Goal: Task Accomplishment & Management: Complete application form

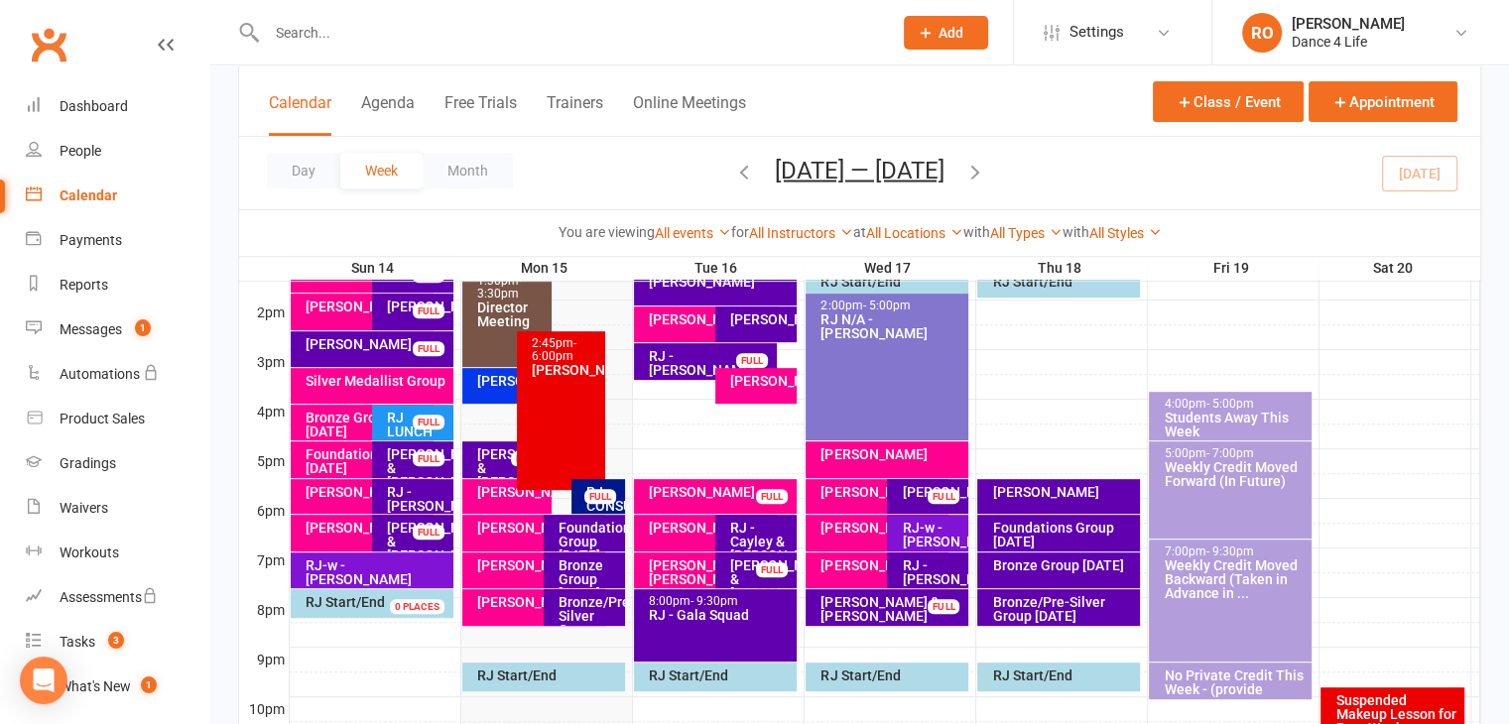
scroll to position [794, 0]
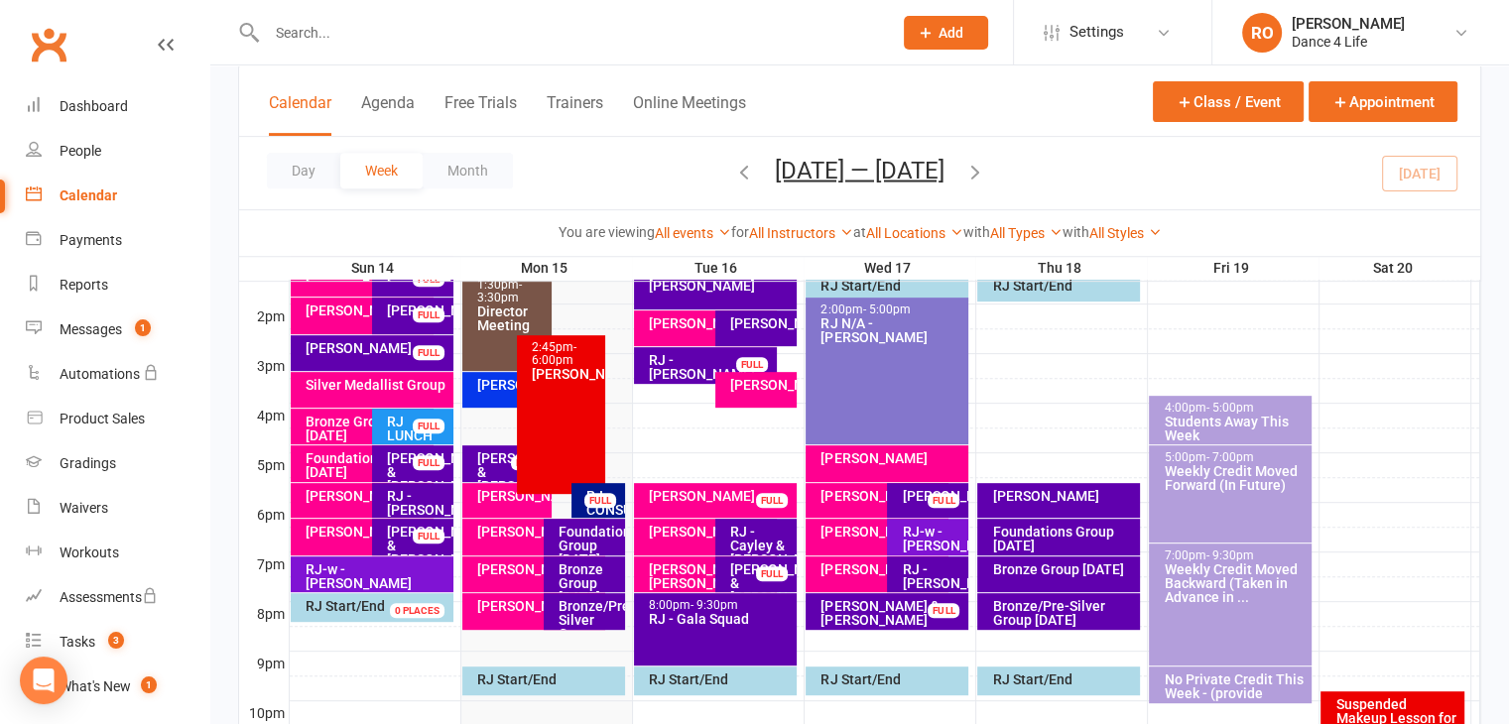
click at [483, 462] on div "RJ - Craig & Dana" at bounding box center [511, 472] width 70 height 42
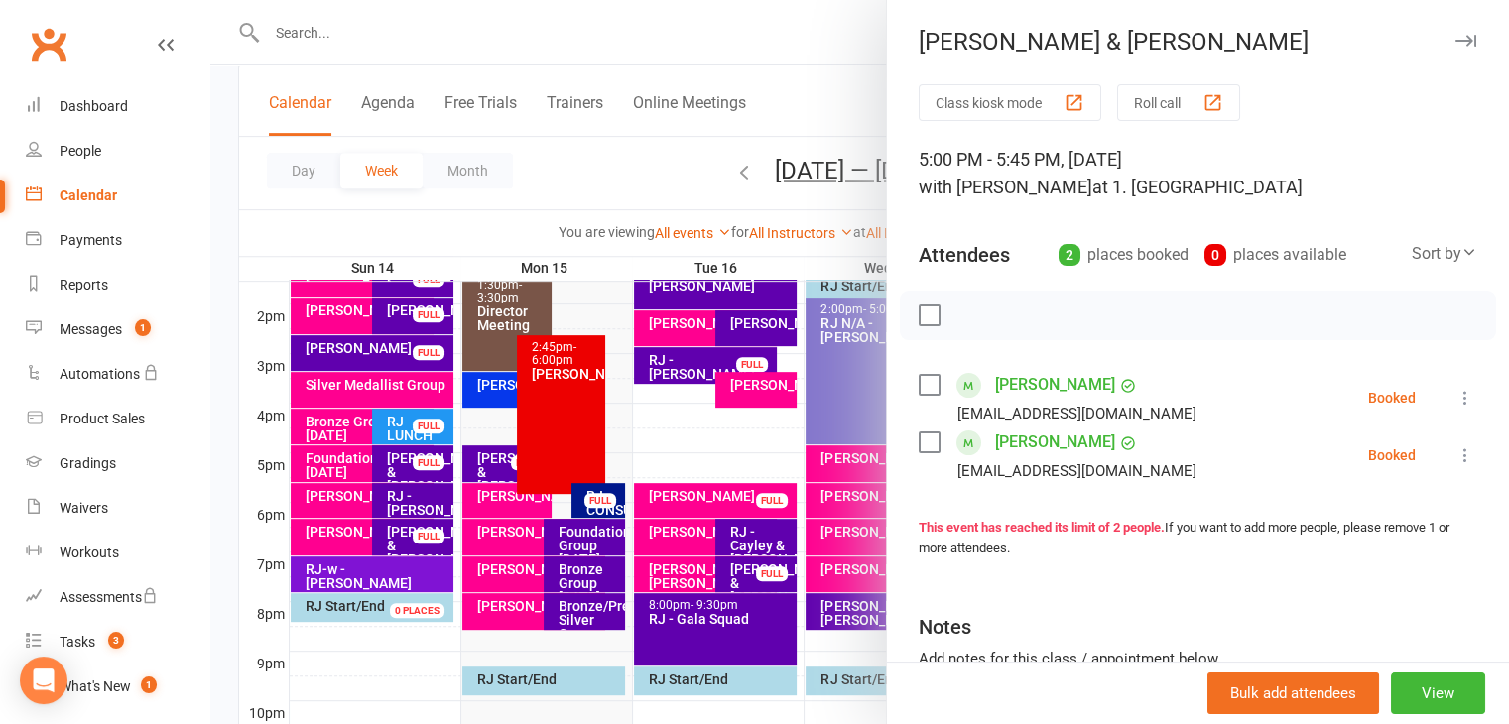
click at [513, 487] on div at bounding box center [859, 362] width 1299 height 724
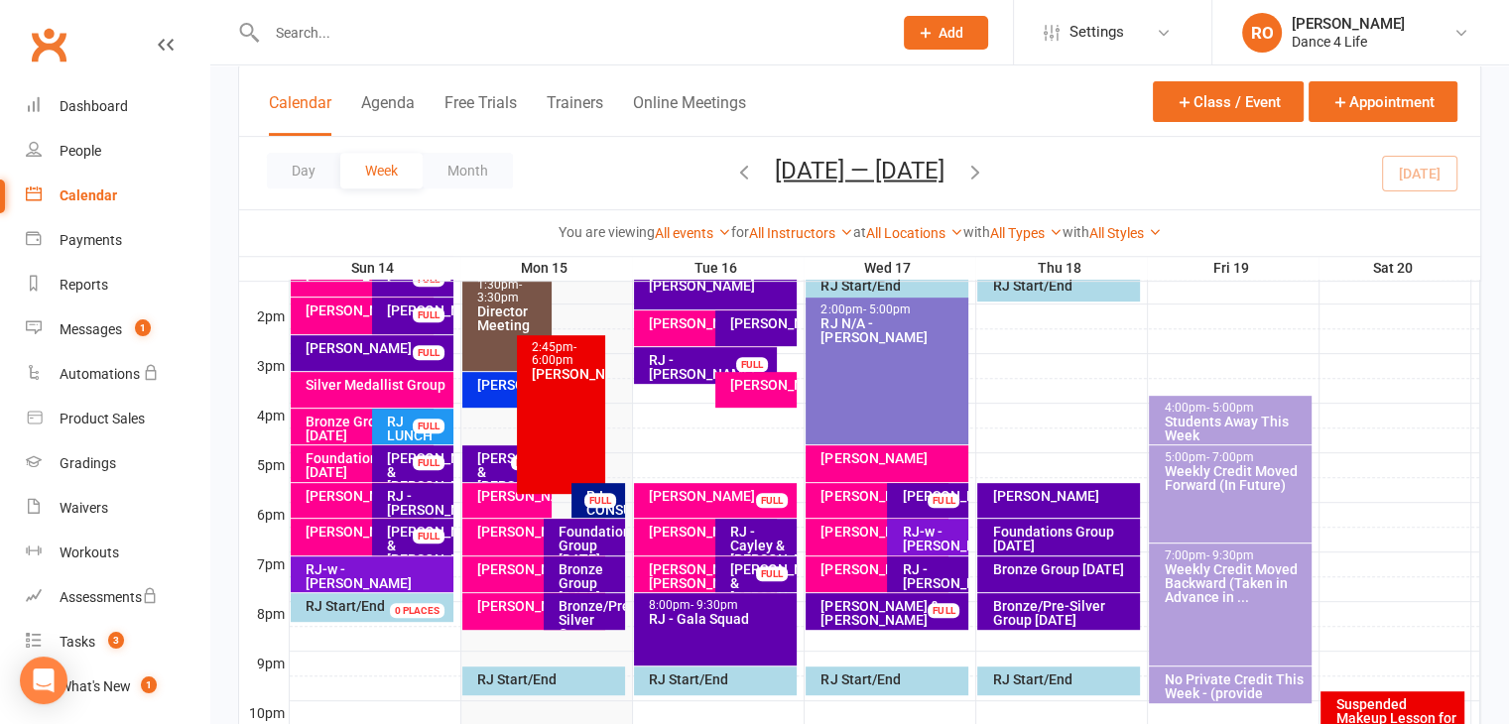
click at [503, 461] on div "RJ - Craig & Dana" at bounding box center [511, 472] width 70 height 42
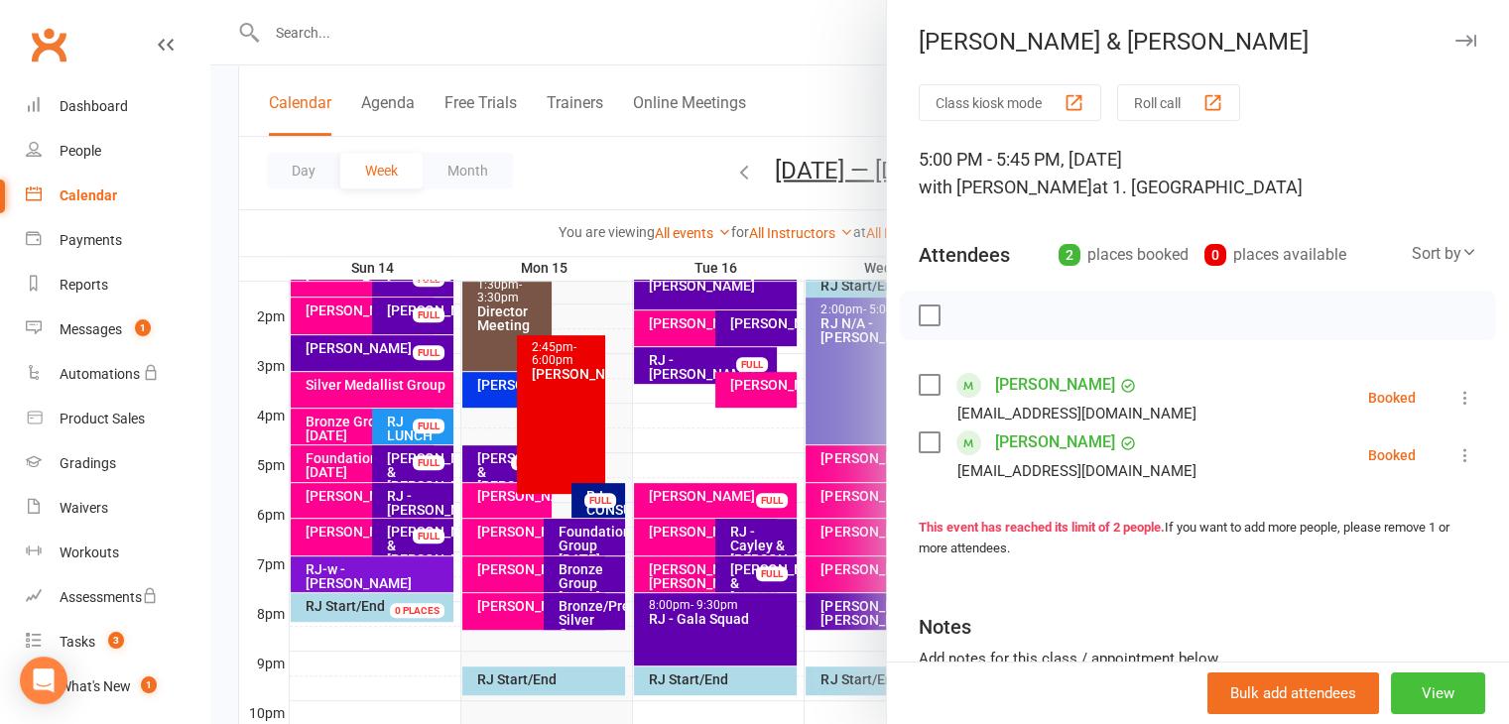
click at [1413, 677] on button "View" at bounding box center [1438, 694] width 94 height 42
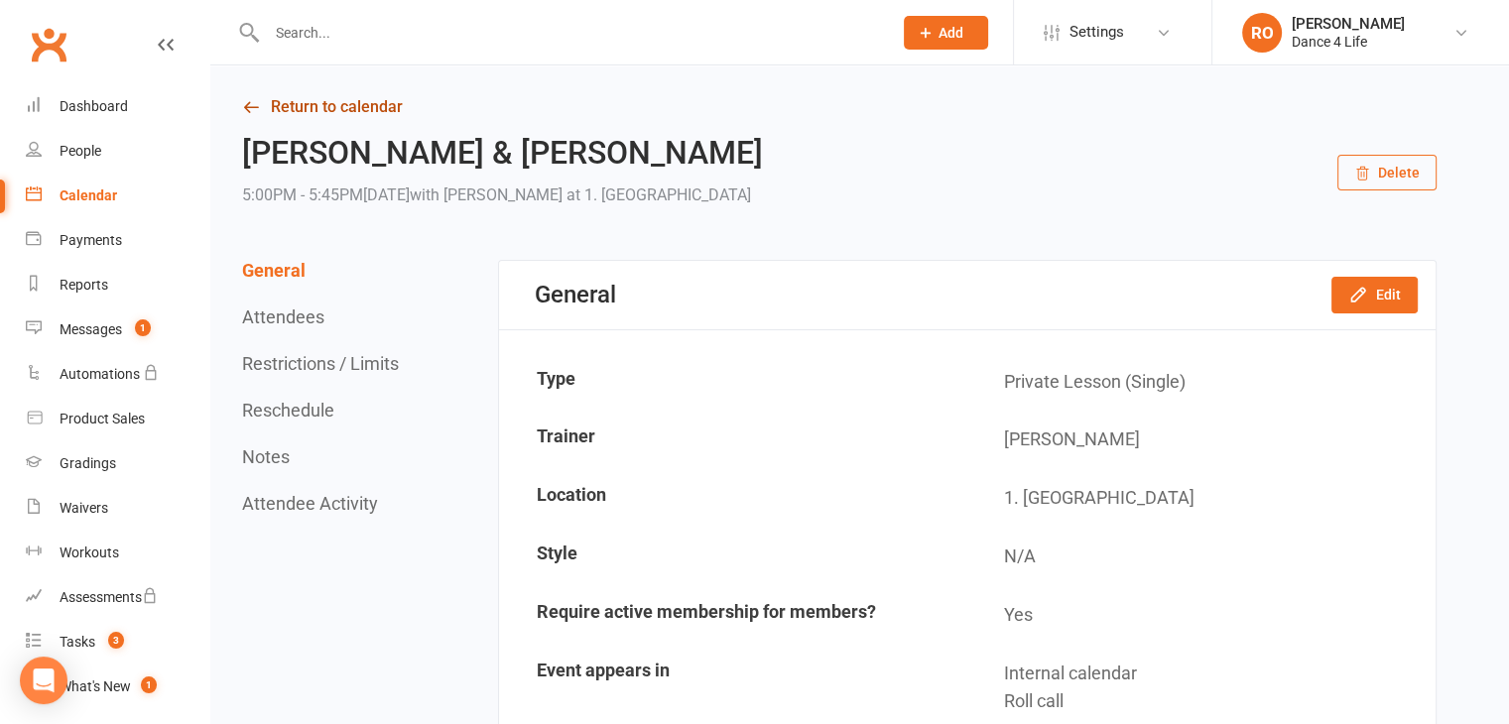
click at [349, 102] on link "Return to calendar" at bounding box center [839, 107] width 1195 height 28
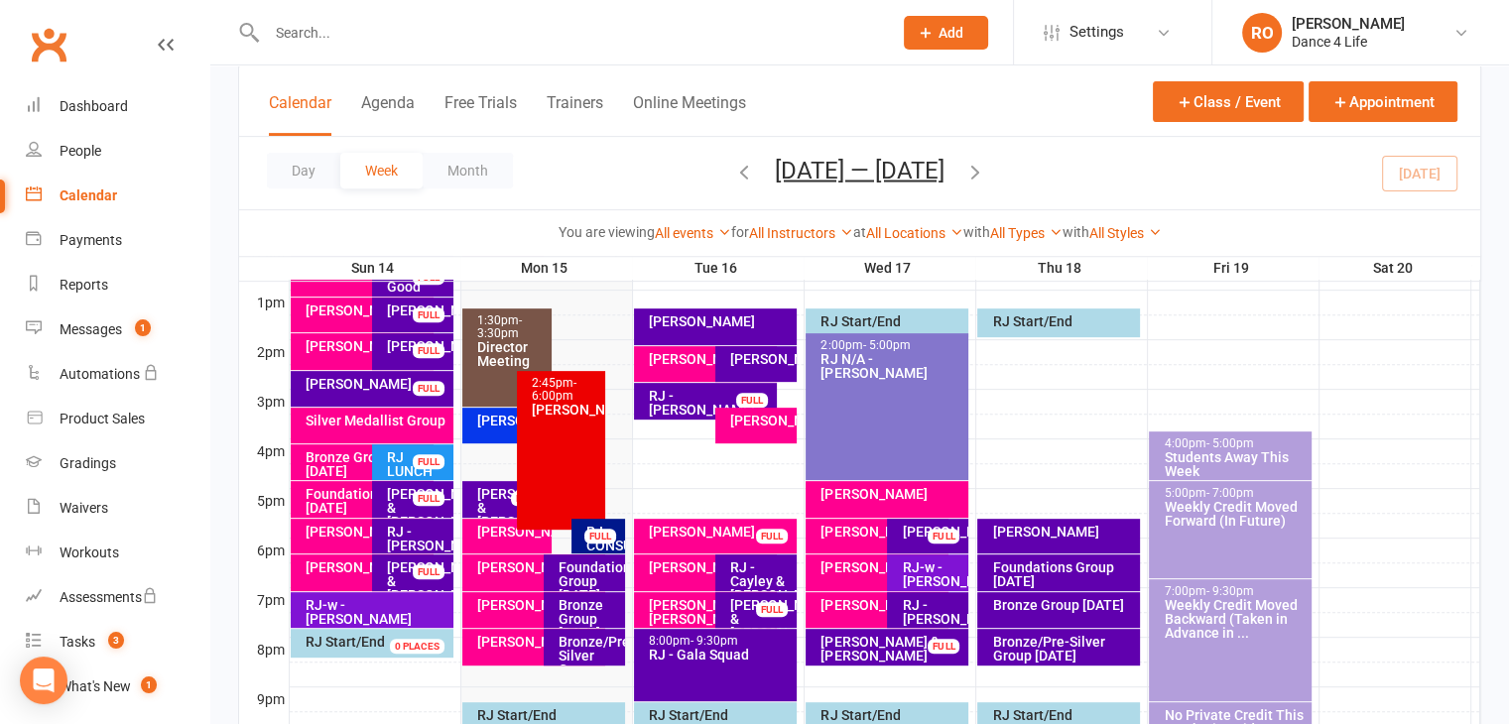
scroll to position [794, 0]
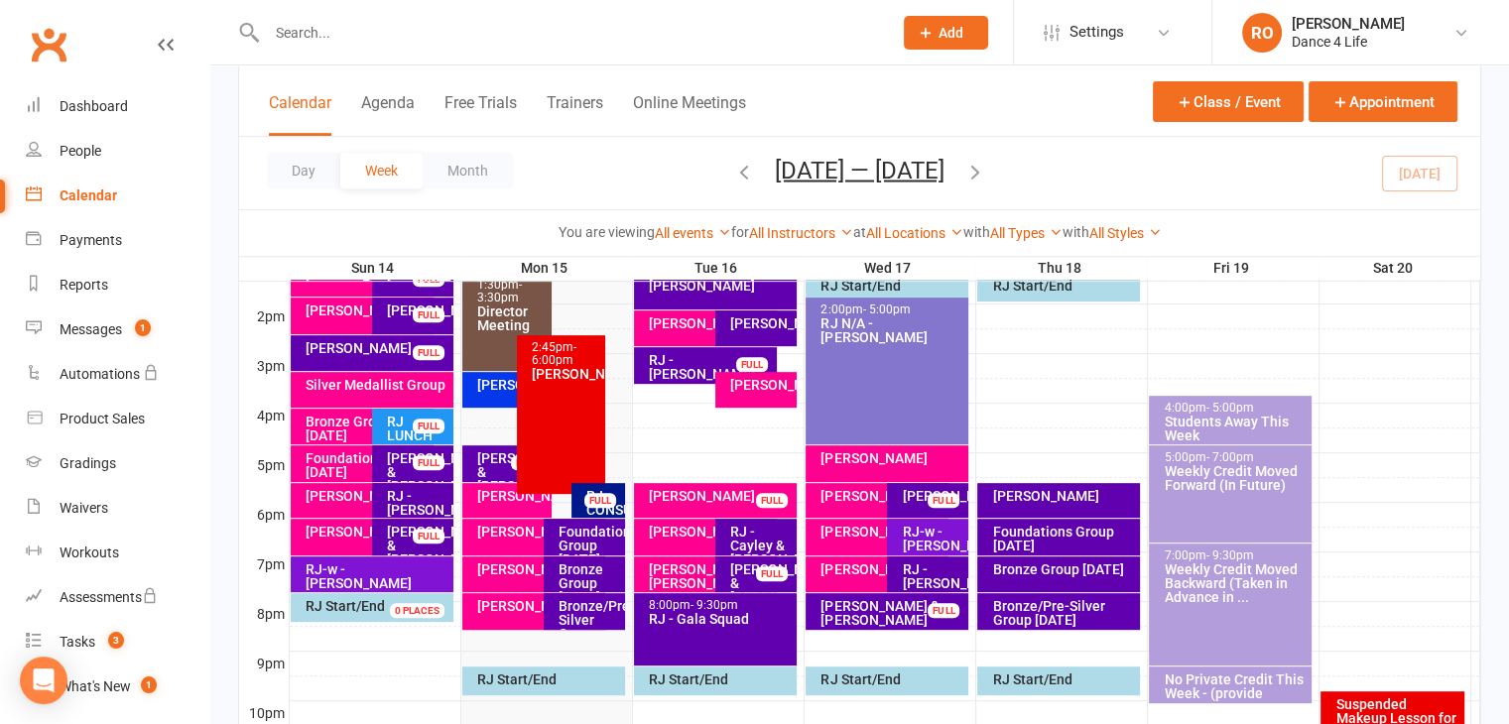
click at [507, 455] on div "RJ - Craig & Dana" at bounding box center [511, 472] width 70 height 42
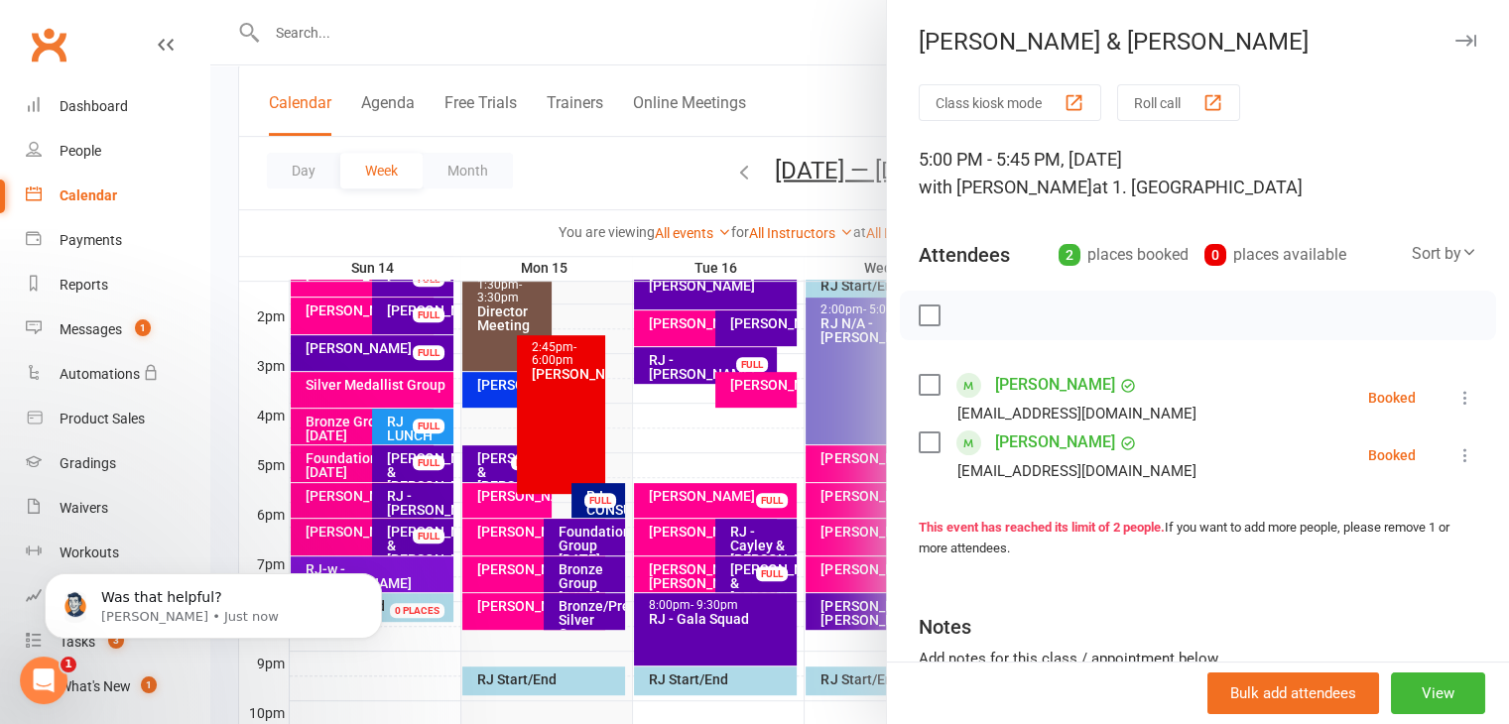
scroll to position [0, 0]
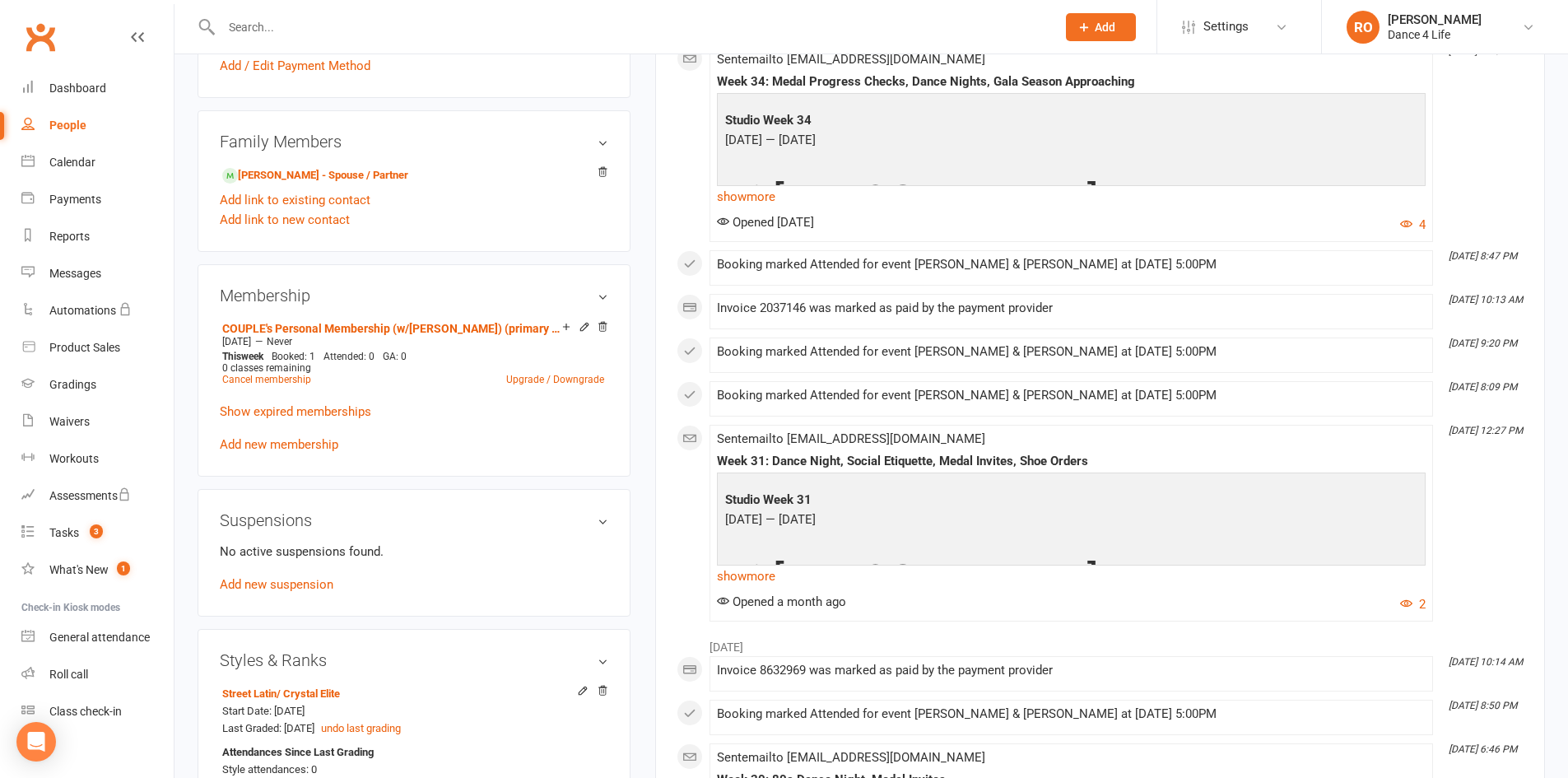
scroll to position [823, 0]
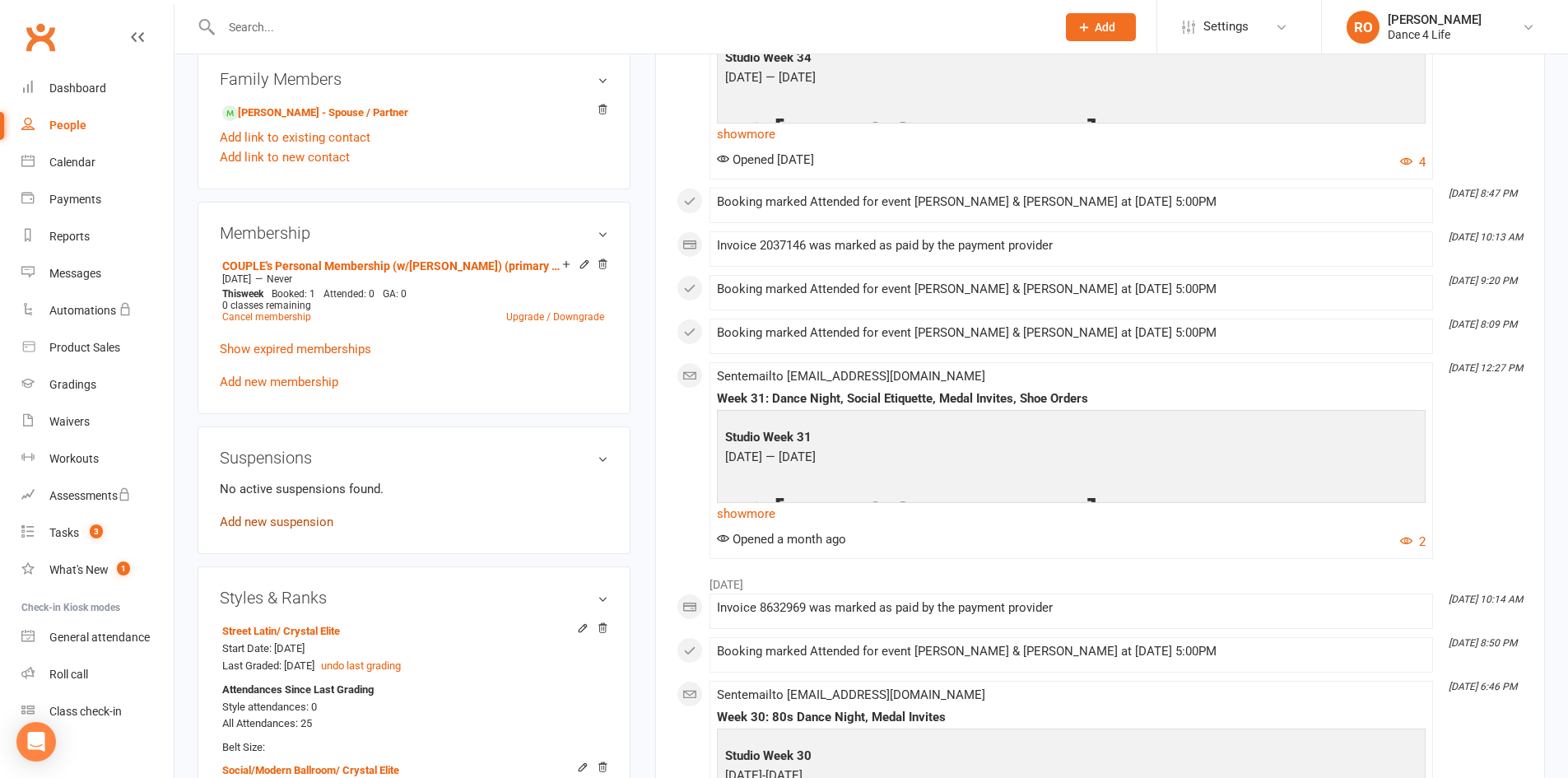
click at [290, 519] on link "Add new suspension" at bounding box center [276, 522] width 114 height 15
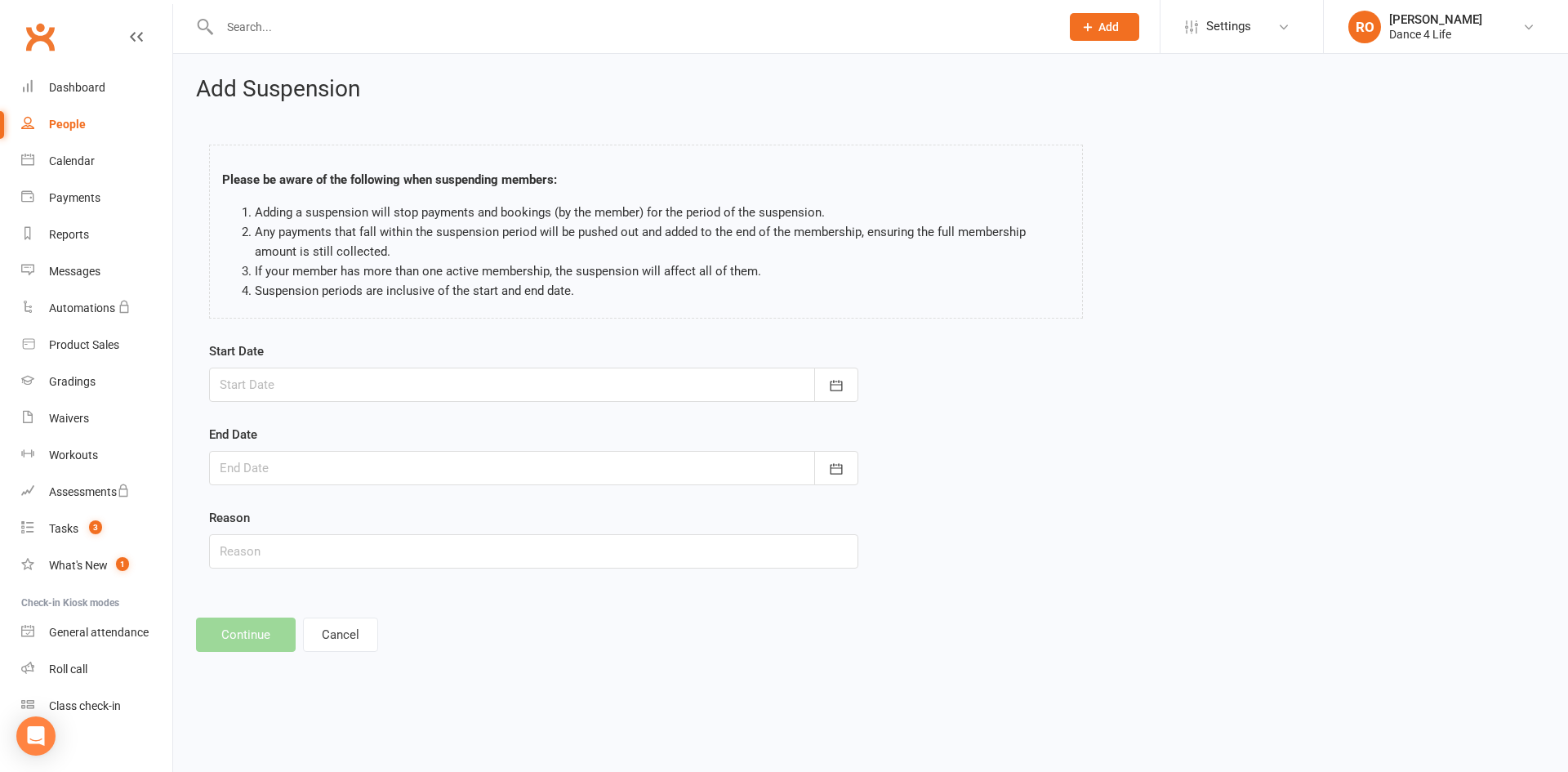
click at [651, 379] on div at bounding box center [533, 384] width 649 height 35
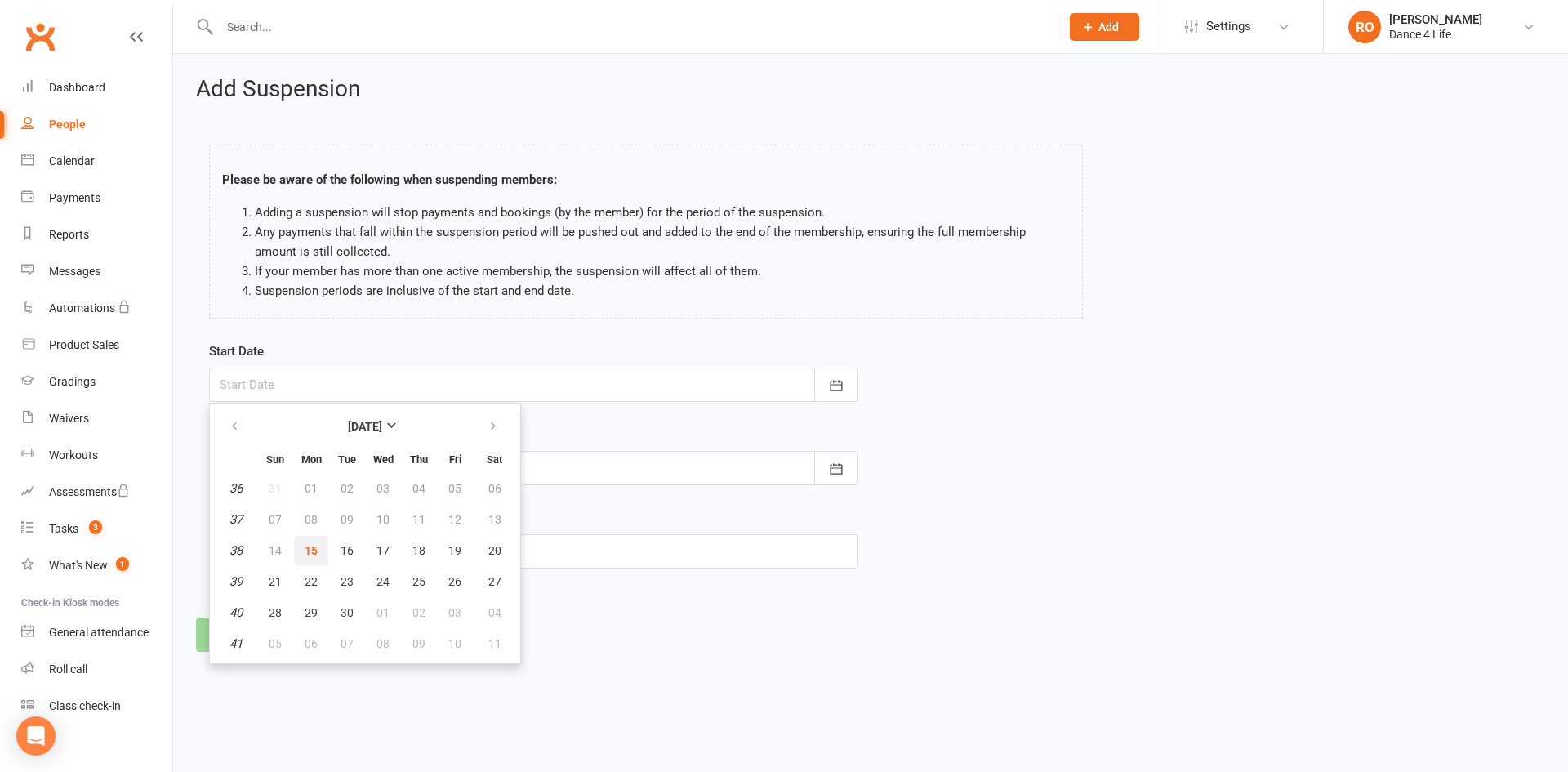
click at [297, 548] on button "15" at bounding box center [311, 551] width 35 height 30
type input "15 Sep 2025"
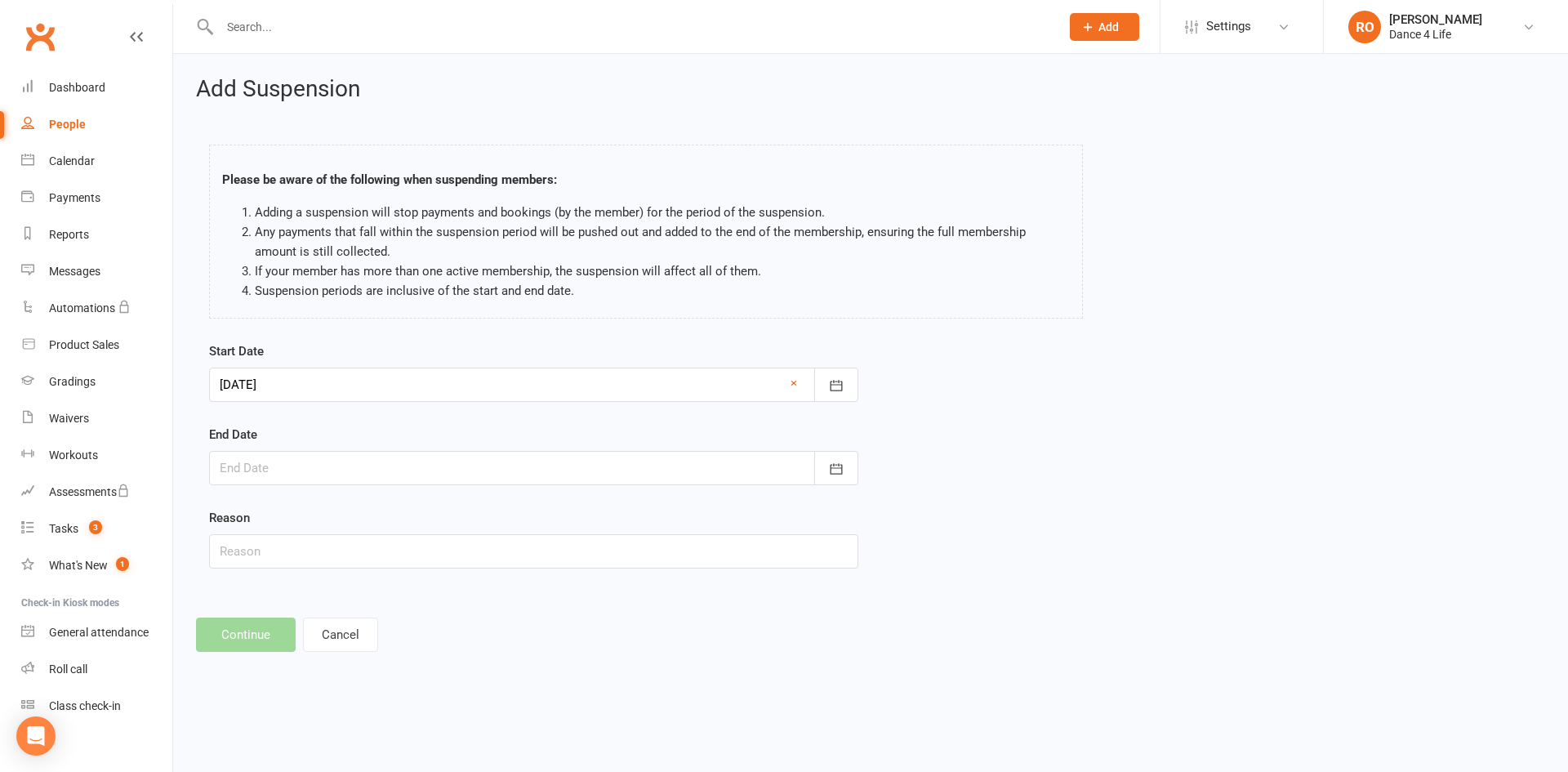
click at [355, 467] on div at bounding box center [533, 468] width 649 height 35
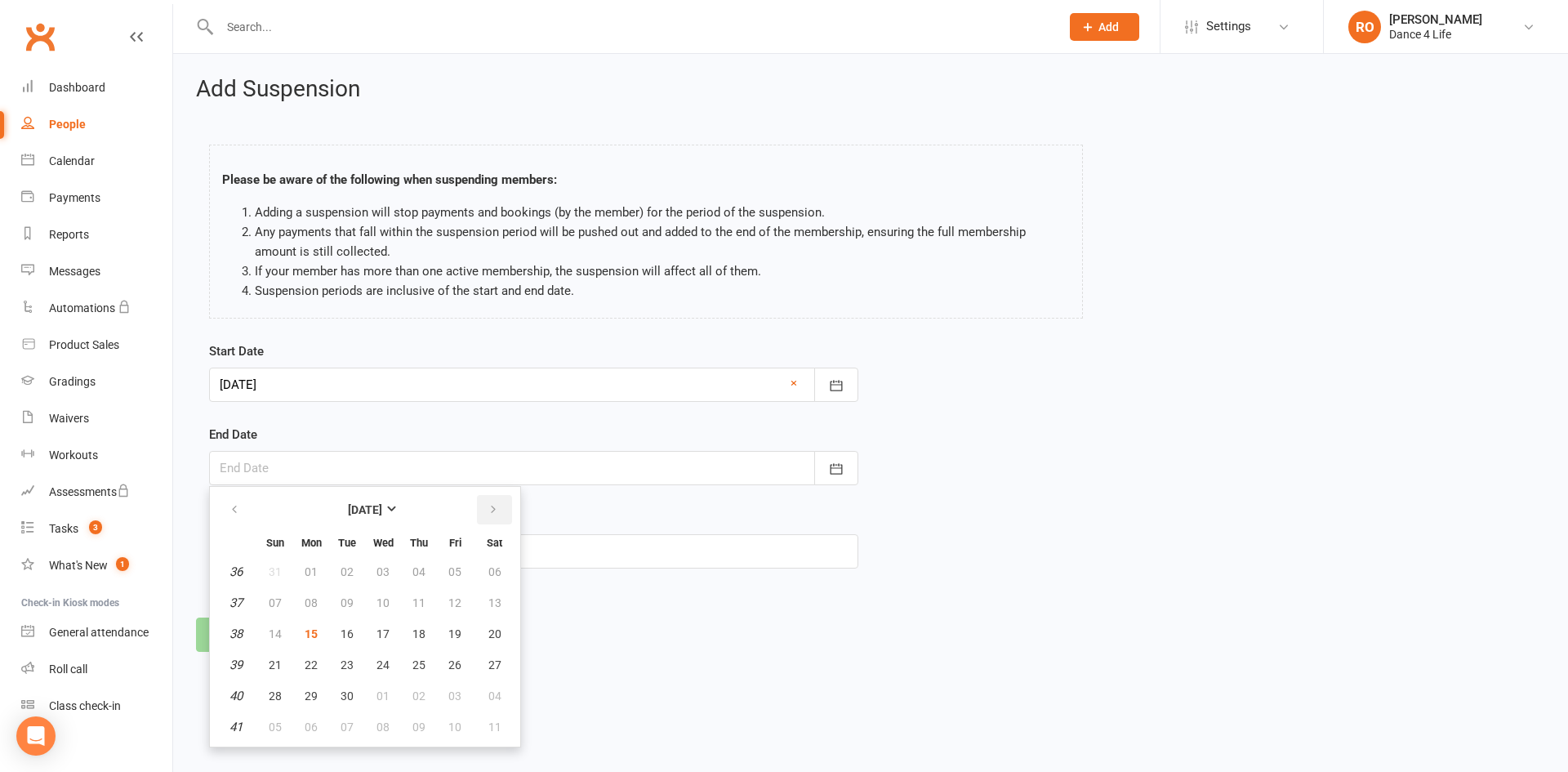
click at [486, 511] on button "button" at bounding box center [494, 509] width 35 height 30
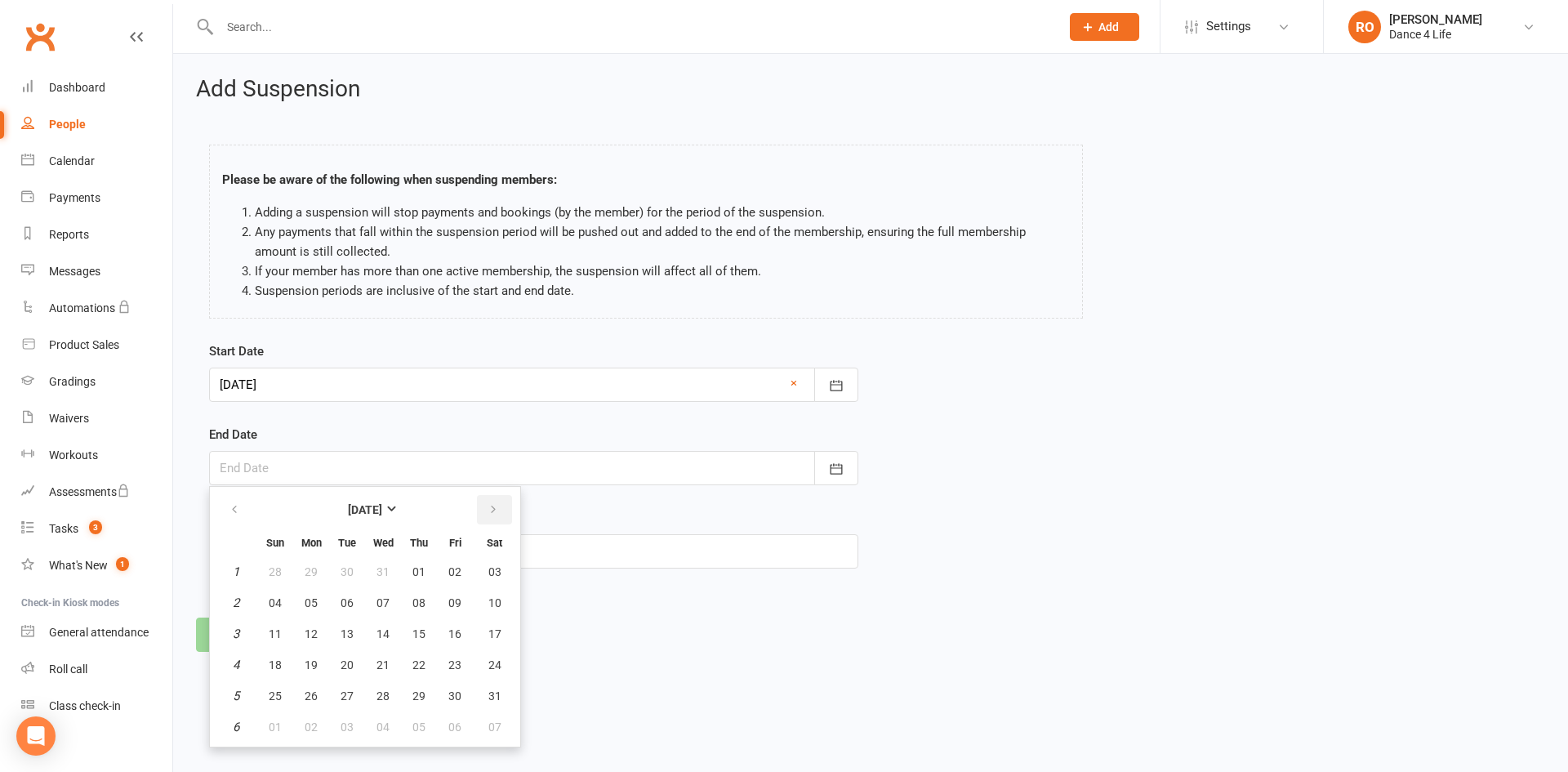
click at [486, 511] on button "button" at bounding box center [494, 509] width 35 height 30
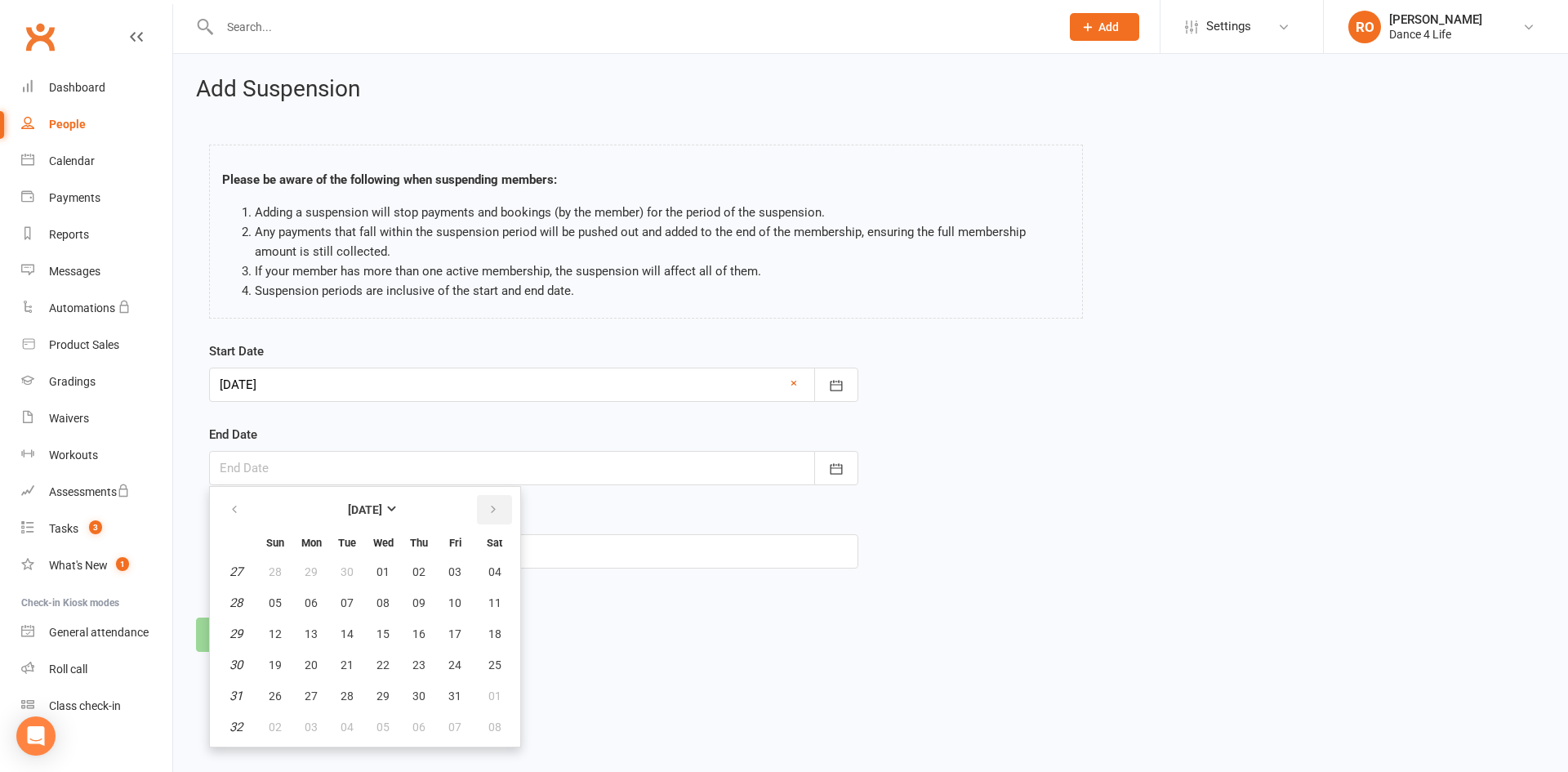
click at [486, 511] on button "button" at bounding box center [494, 509] width 35 height 30
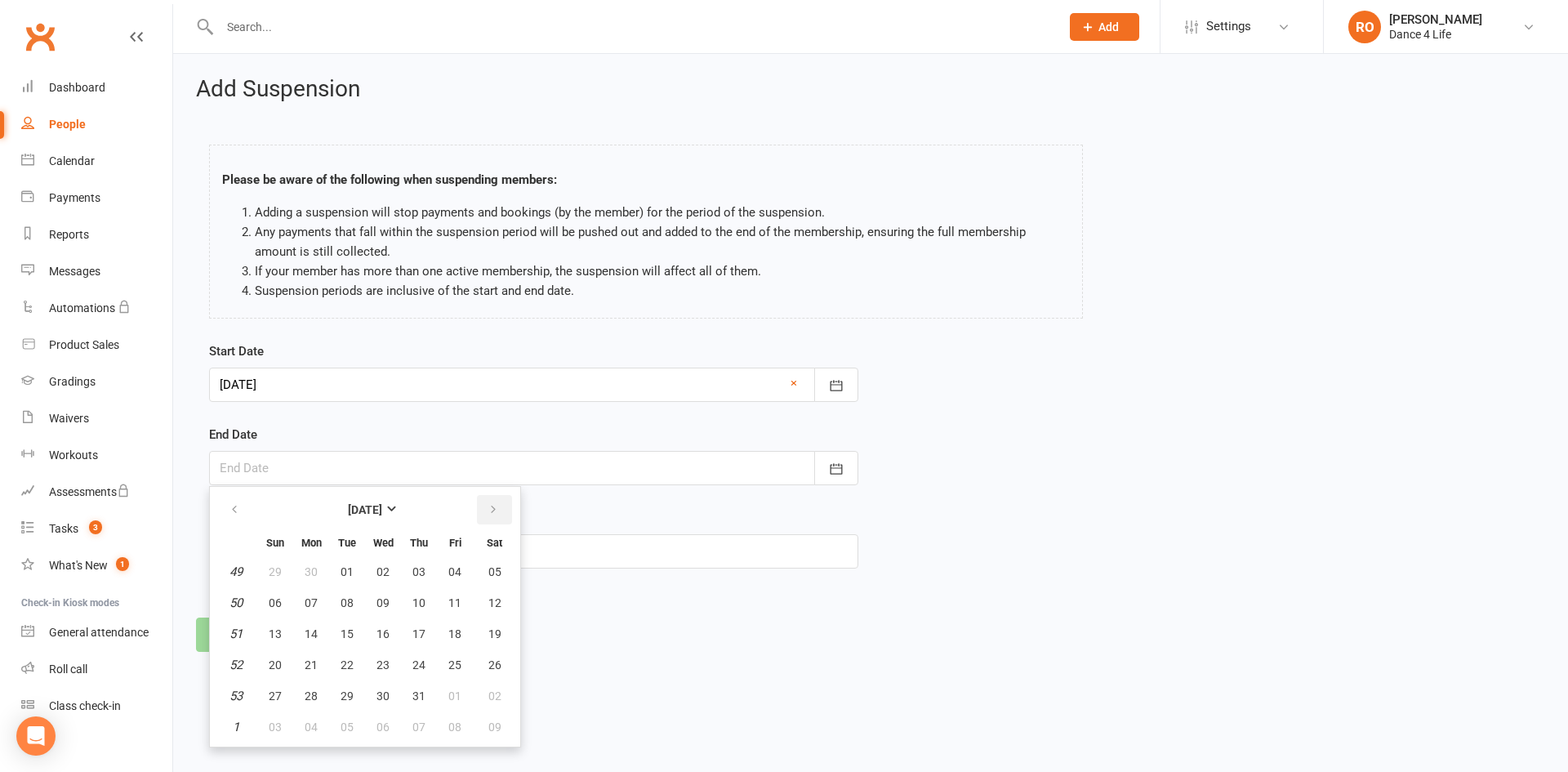
click at [486, 511] on button "button" at bounding box center [494, 509] width 35 height 30
click at [487, 511] on icon "button" at bounding box center [493, 509] width 12 height 13
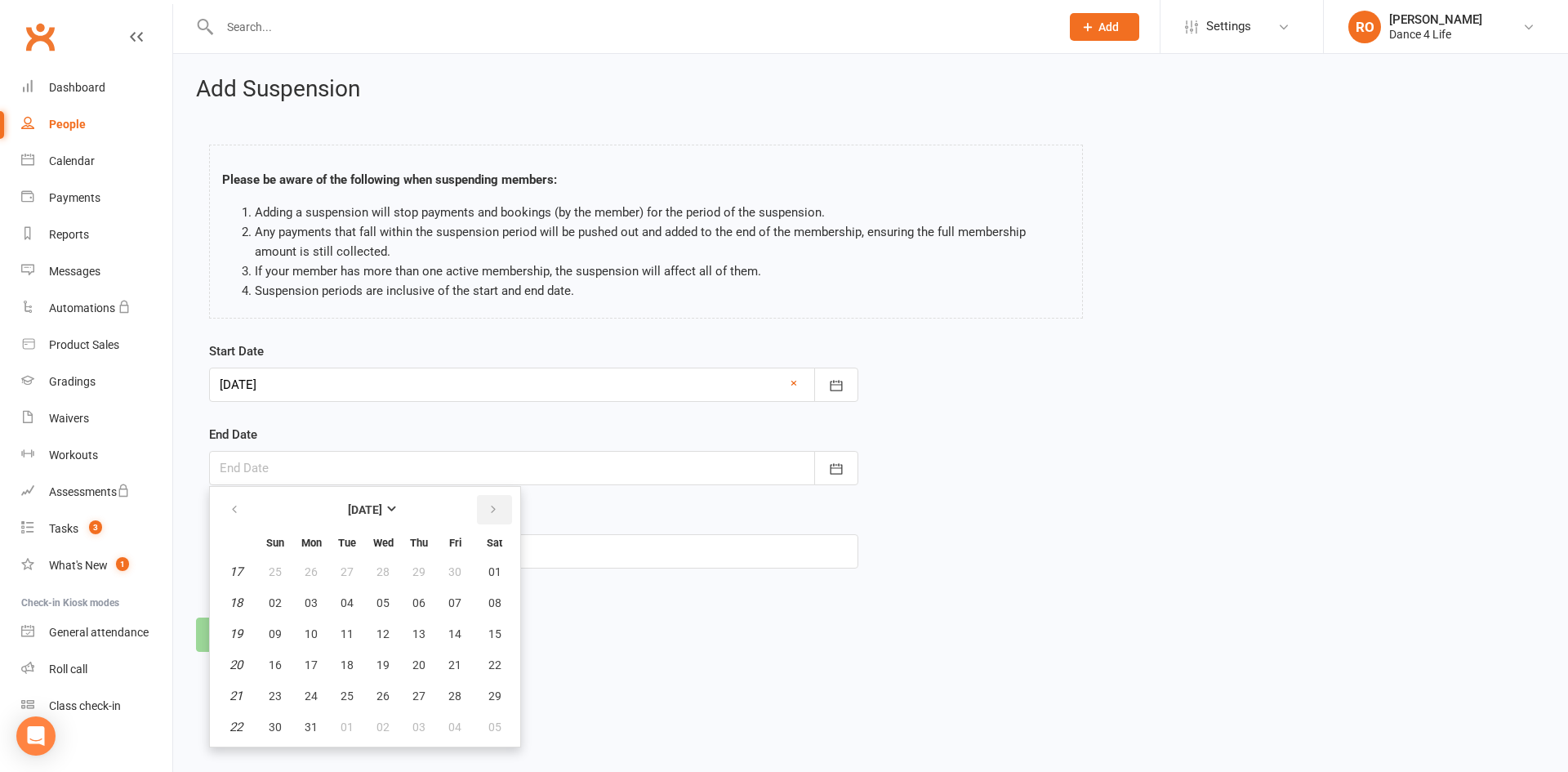
click at [487, 511] on icon "button" at bounding box center [493, 509] width 12 height 13
click at [500, 595] on button "11" at bounding box center [494, 602] width 42 height 30
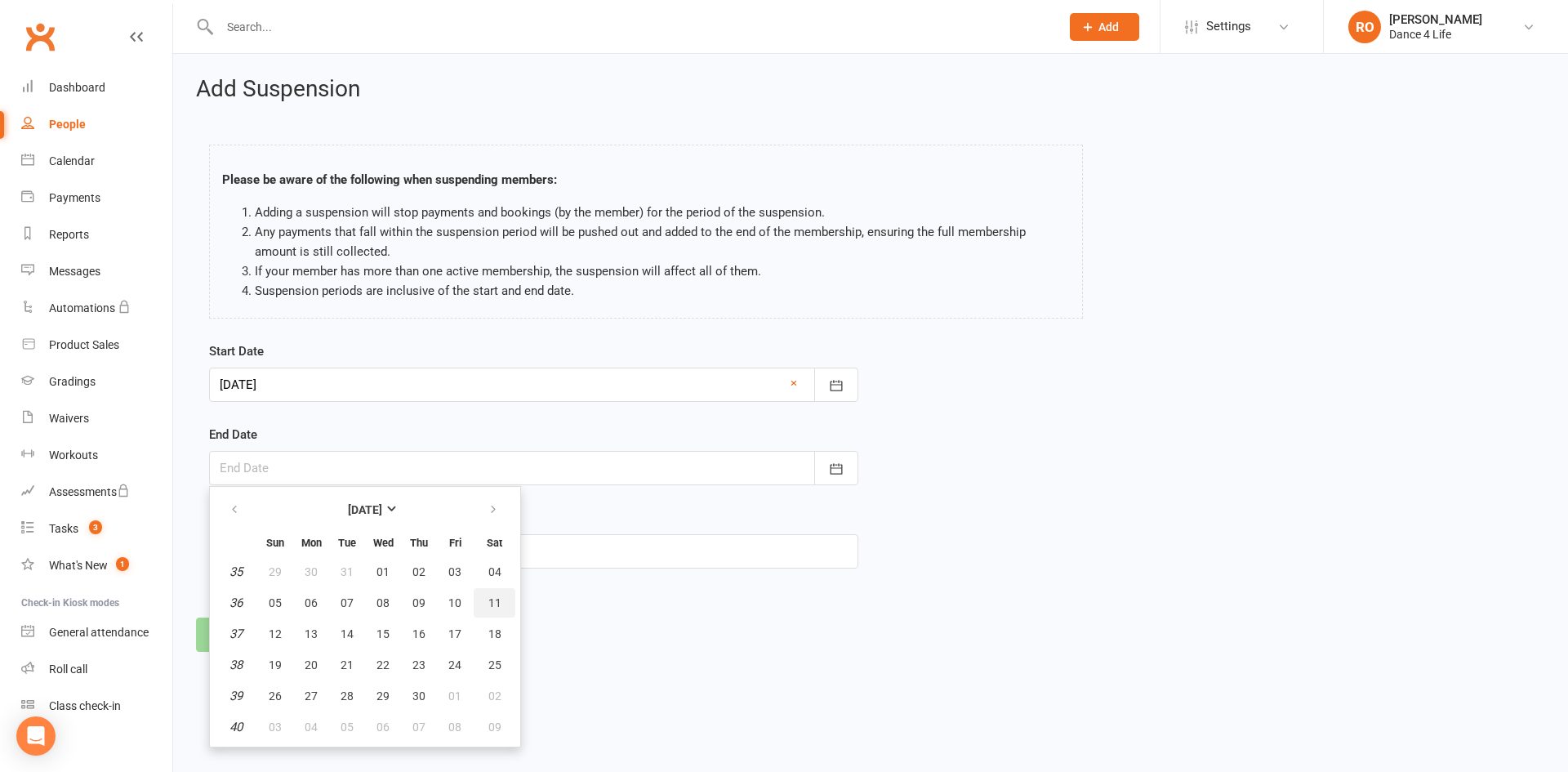
type input "11 Sep 2027"
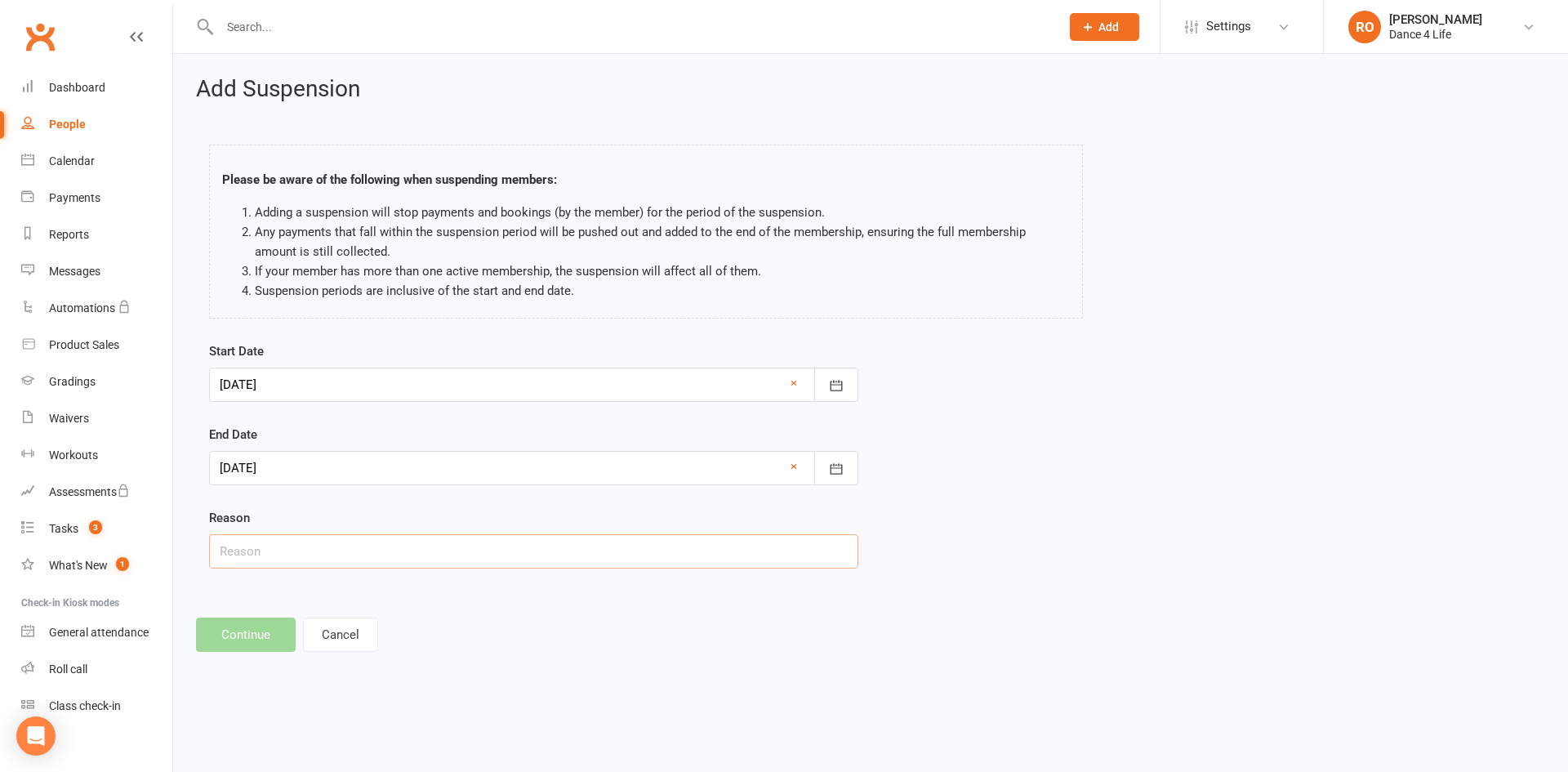
click at [385, 556] on input "text" at bounding box center [533, 551] width 649 height 35
type input "INDEFINITE SUSPENSION - 1 week credit"
click at [293, 458] on div at bounding box center [533, 468] width 649 height 35
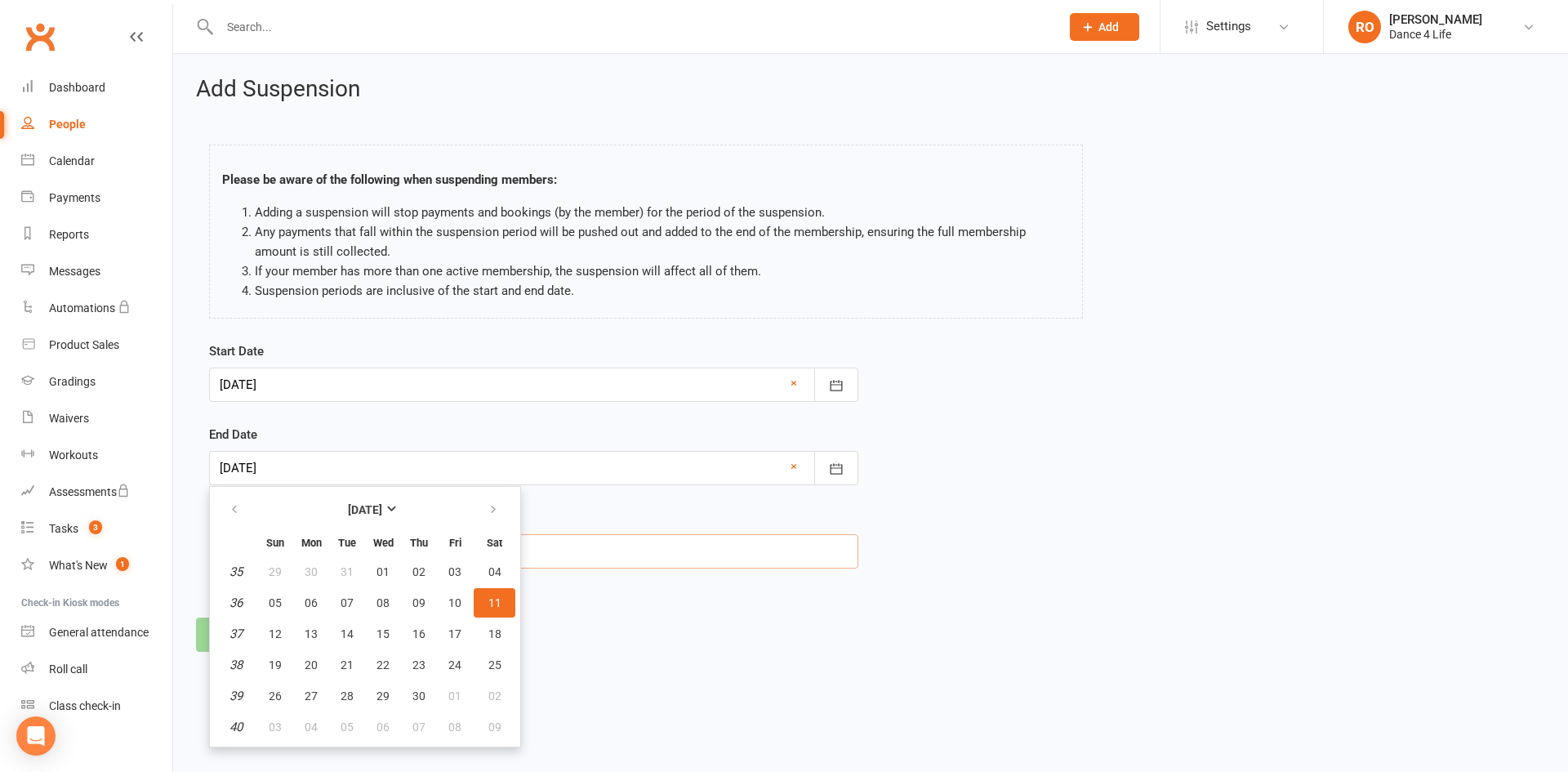
click at [783, 545] on input "INDEFINITE SUSPENSION - 1 week credit" at bounding box center [533, 551] width 649 height 35
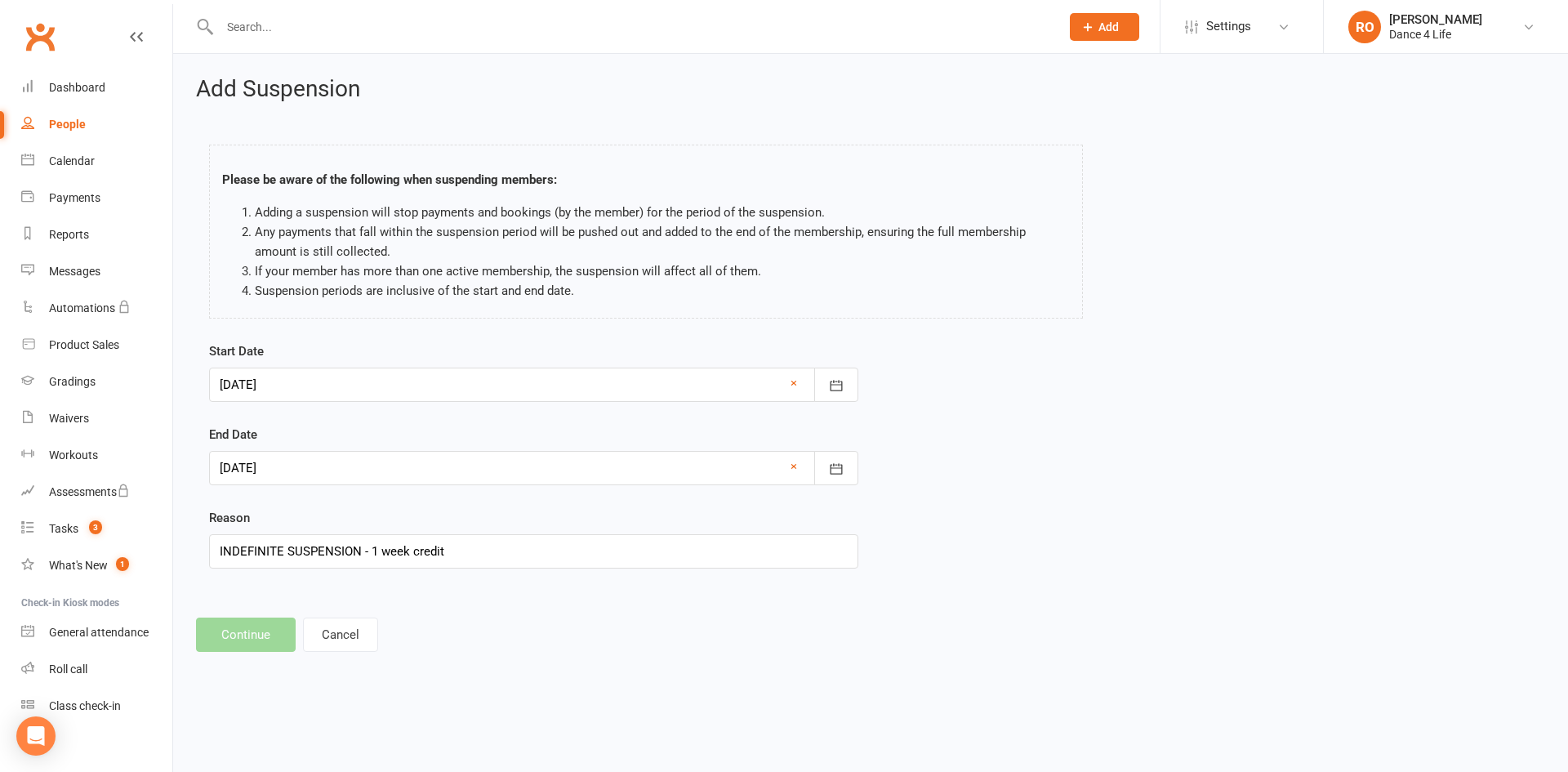
click at [344, 455] on div at bounding box center [533, 468] width 649 height 35
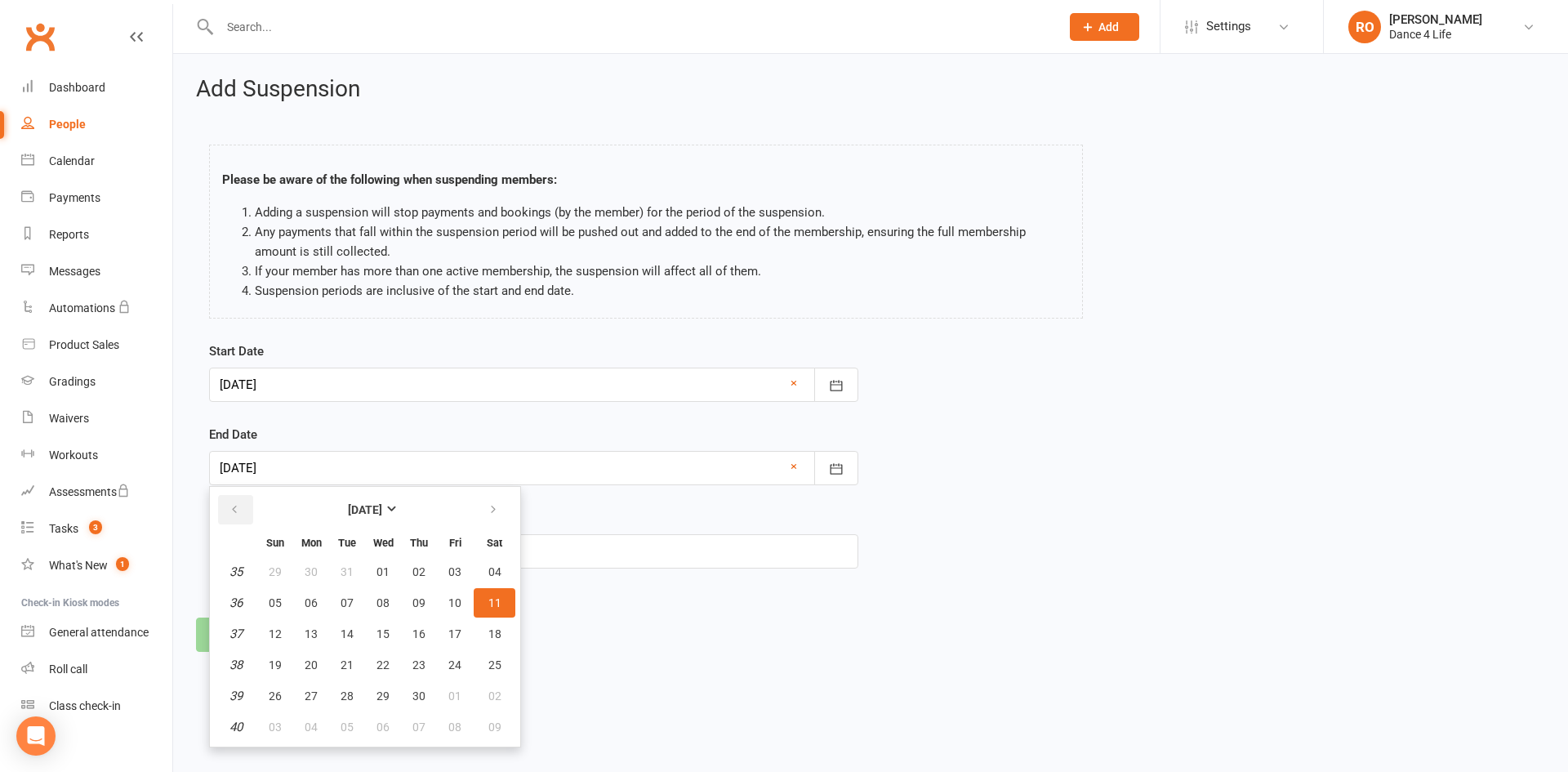
click at [236, 516] on icon "button" at bounding box center [235, 509] width 12 height 13
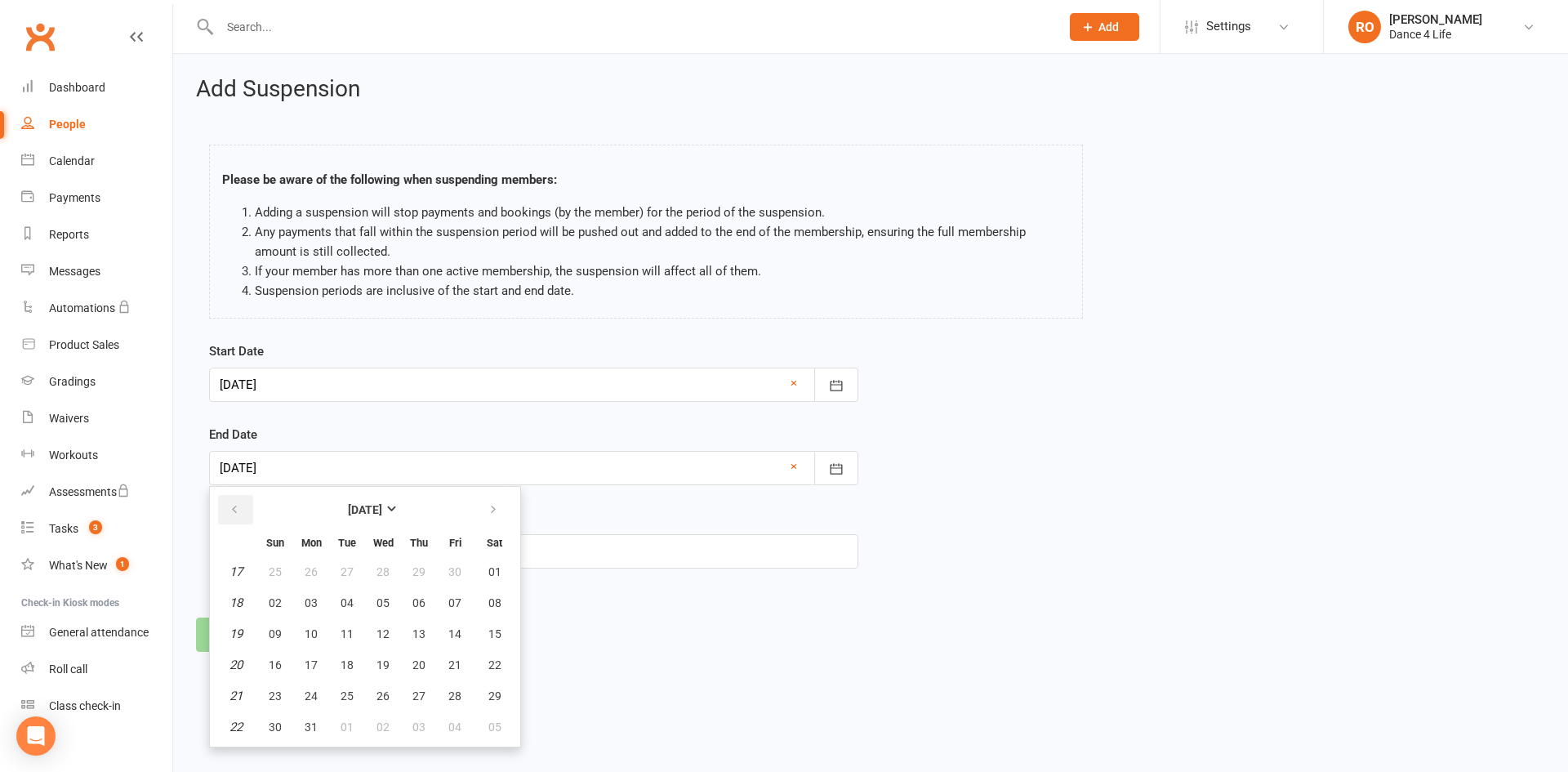
click at [236, 516] on icon "button" at bounding box center [235, 509] width 12 height 13
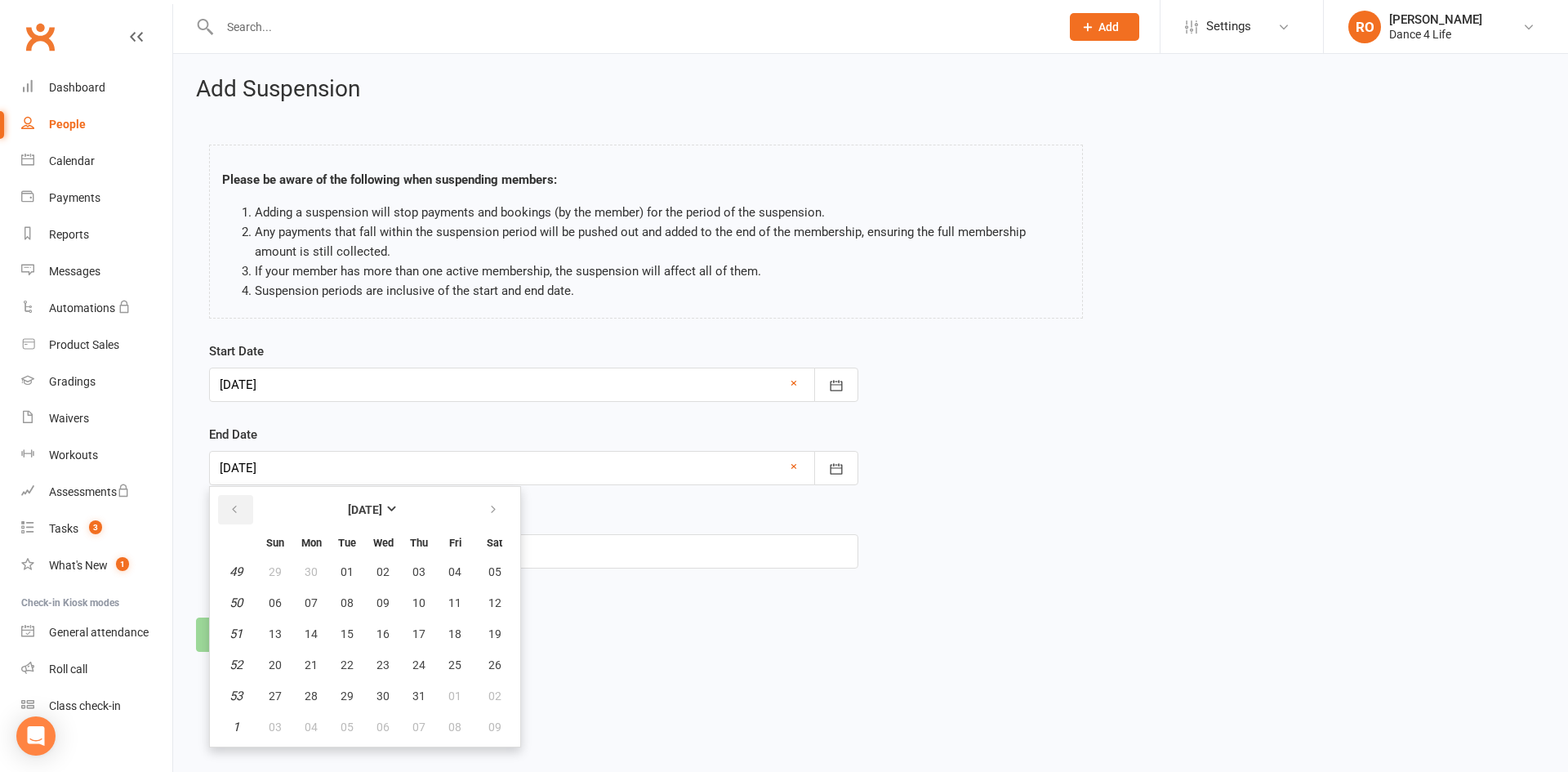
click at [236, 516] on icon "button" at bounding box center [235, 509] width 12 height 13
drag, startPoint x: 491, startPoint y: 503, endPoint x: 467, endPoint y: 528, distance: 34.7
click at [491, 504] on icon "button" at bounding box center [493, 509] width 12 height 13
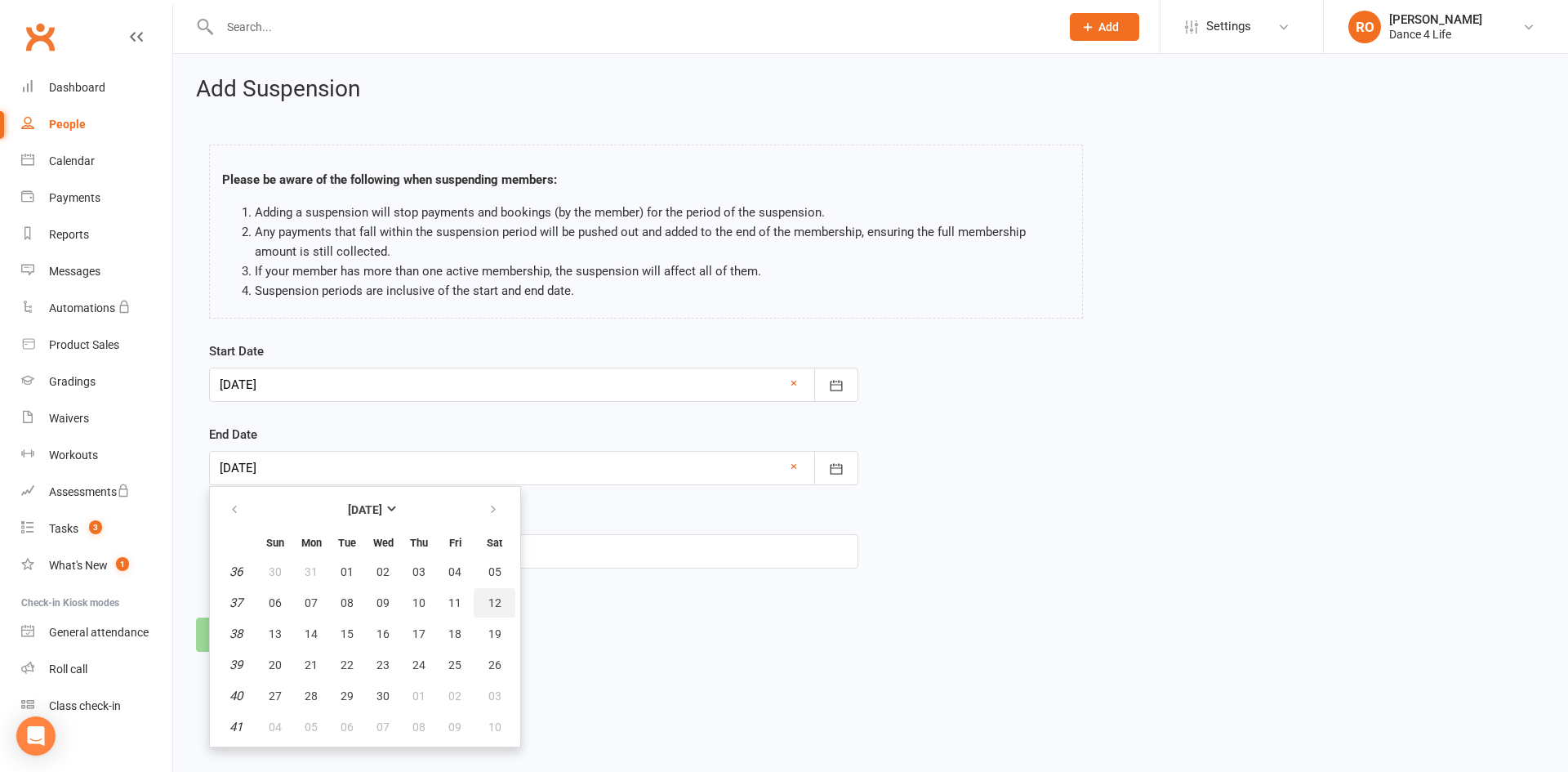
click at [505, 595] on button "12" at bounding box center [494, 602] width 42 height 30
type input "12 Sep 2026"
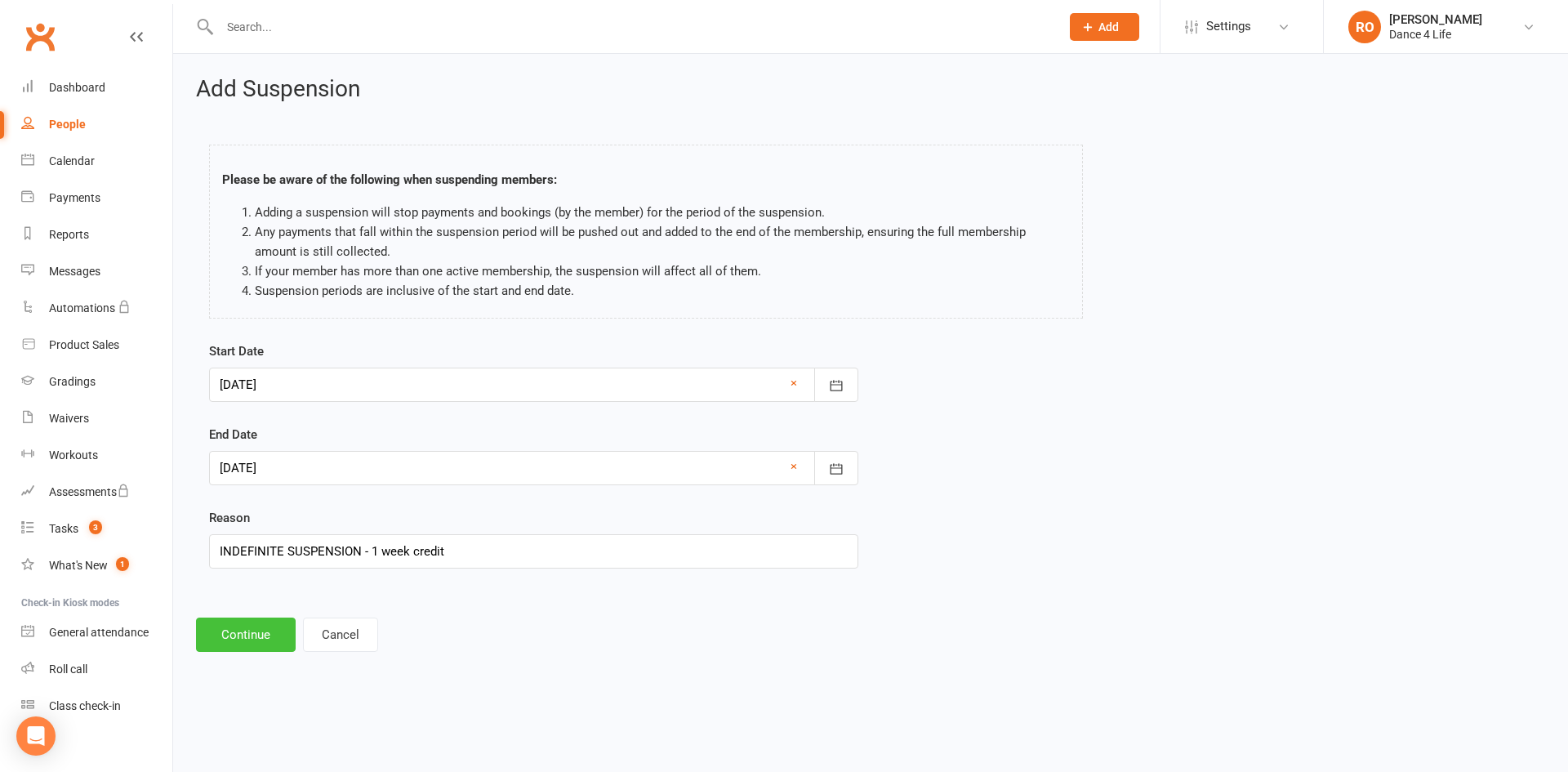
click at [254, 595] on button "Continue" at bounding box center [245, 635] width 100 height 35
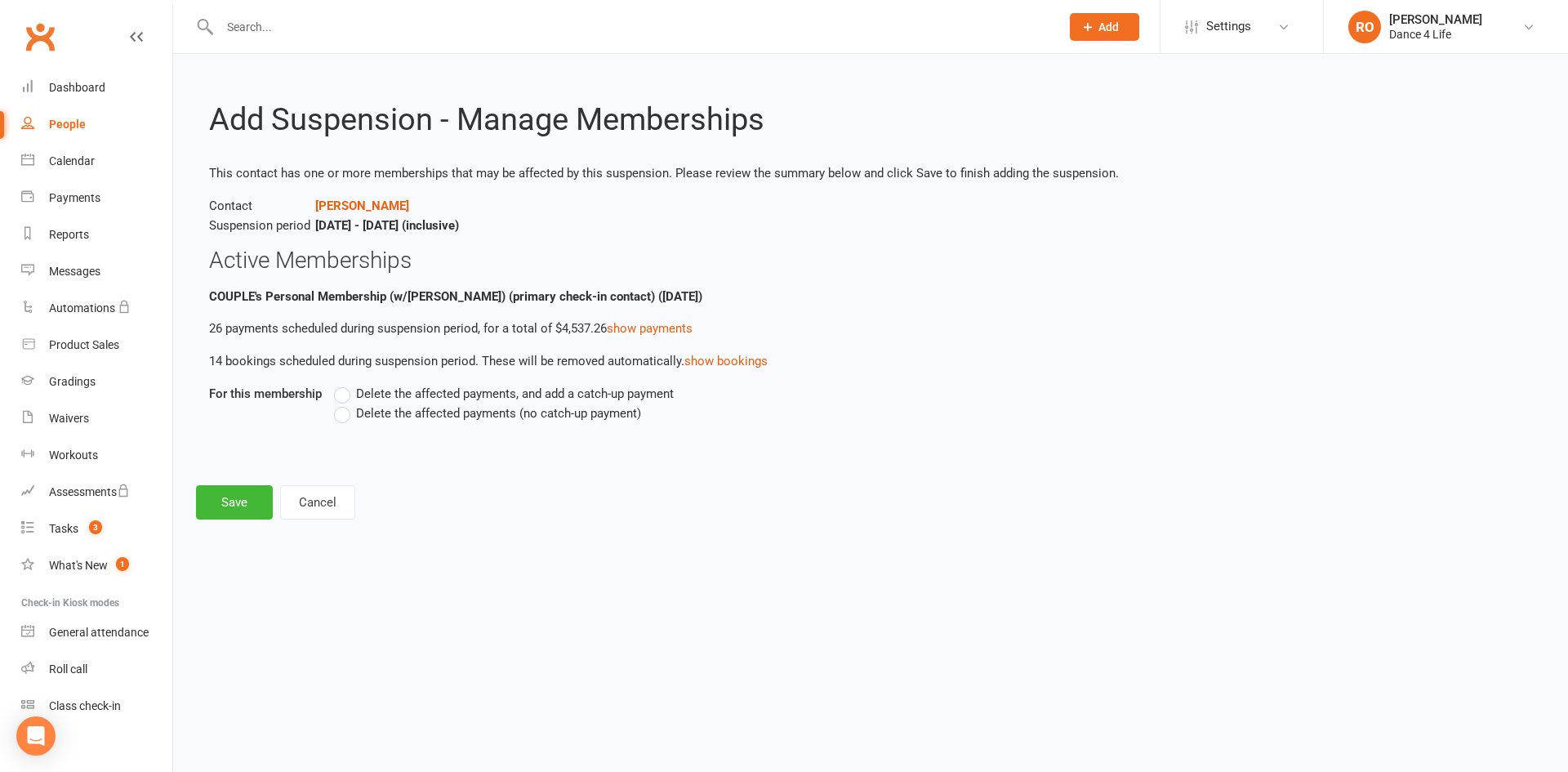
click at [589, 410] on span "Delete the affected payments (no catch-up payment)" at bounding box center [499, 412] width 285 height 17
click at [345, 403] on input "Delete the affected payments (no catch-up payment)" at bounding box center [339, 403] width 11 height 0
click at [33, 595] on div "Open Intercom Messenger" at bounding box center [36, 736] width 44 height 44
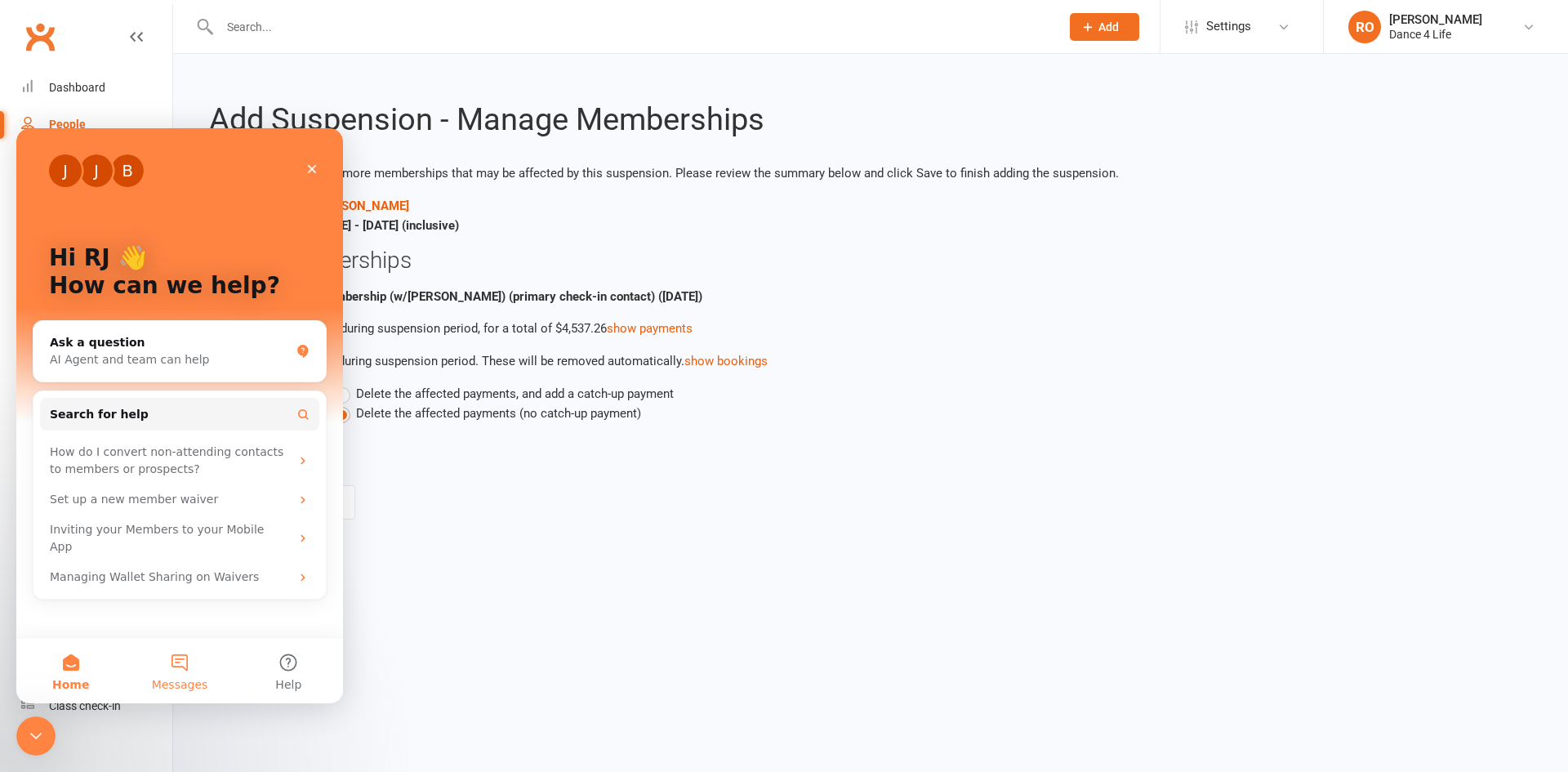
click at [176, 595] on button "Messages" at bounding box center [179, 670] width 109 height 65
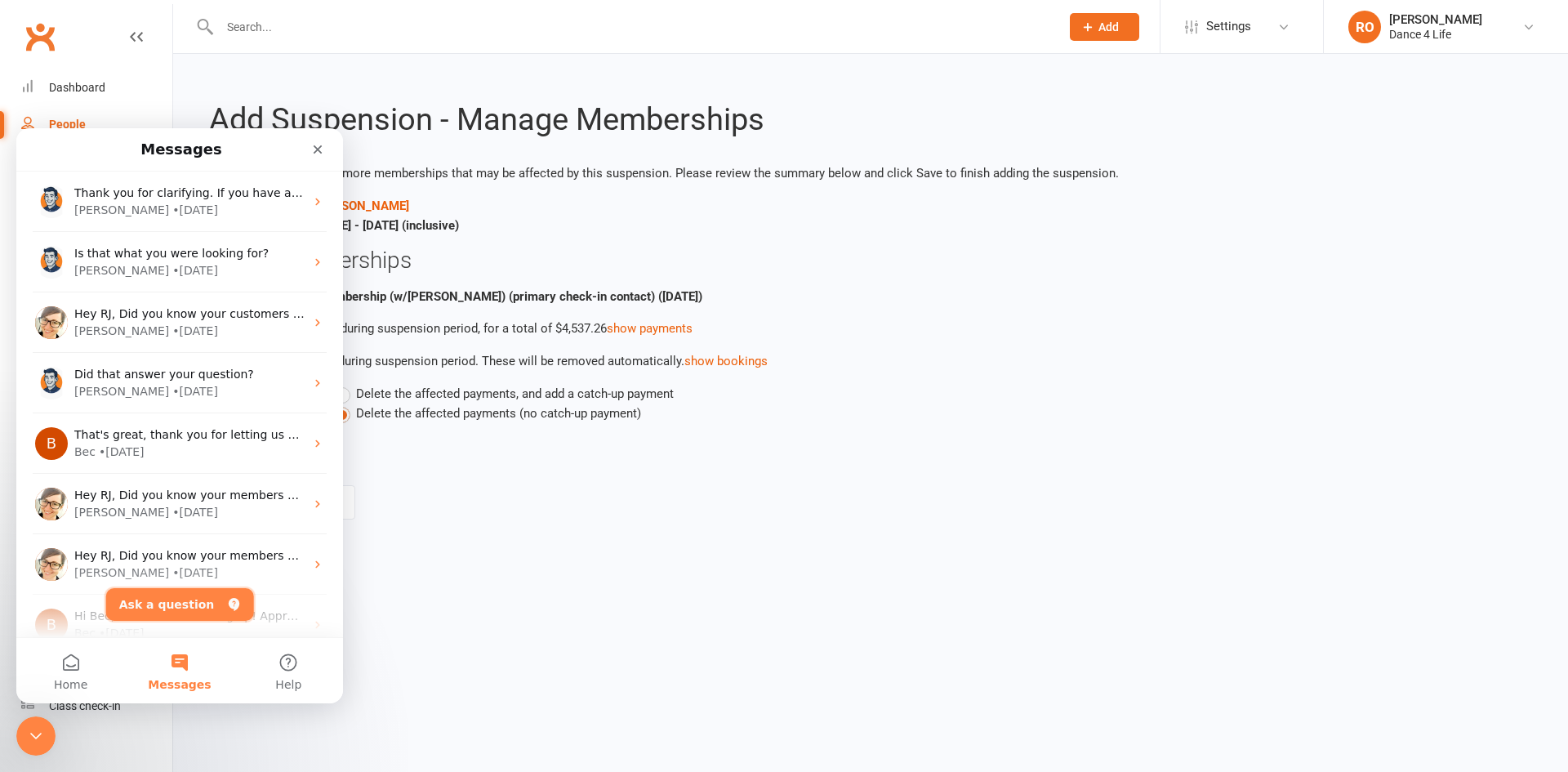
click at [185, 595] on button "Ask a question" at bounding box center [180, 604] width 148 height 33
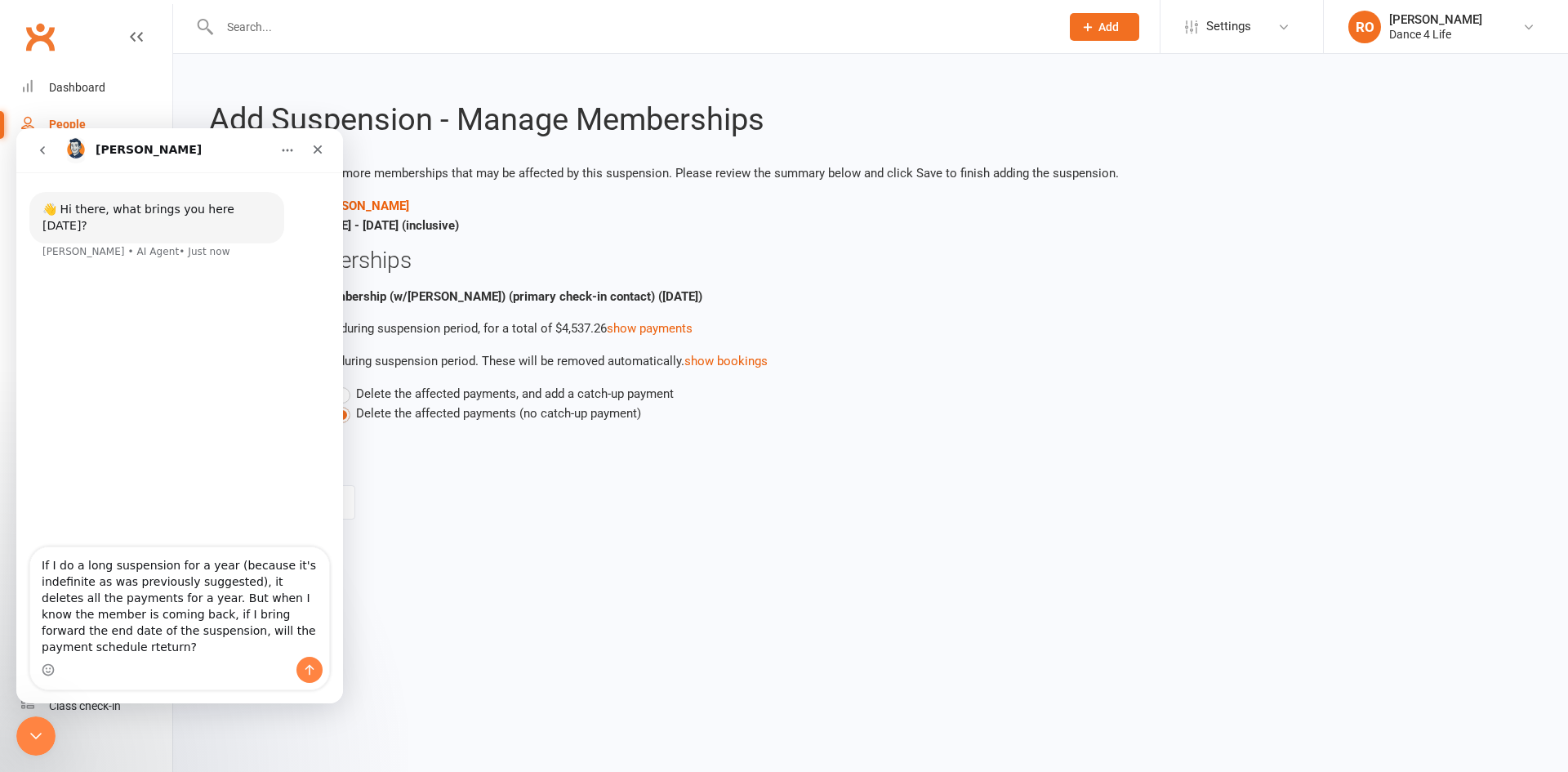
type textarea "If I do a long suspension for a year (because it's indefinite as was previously…"
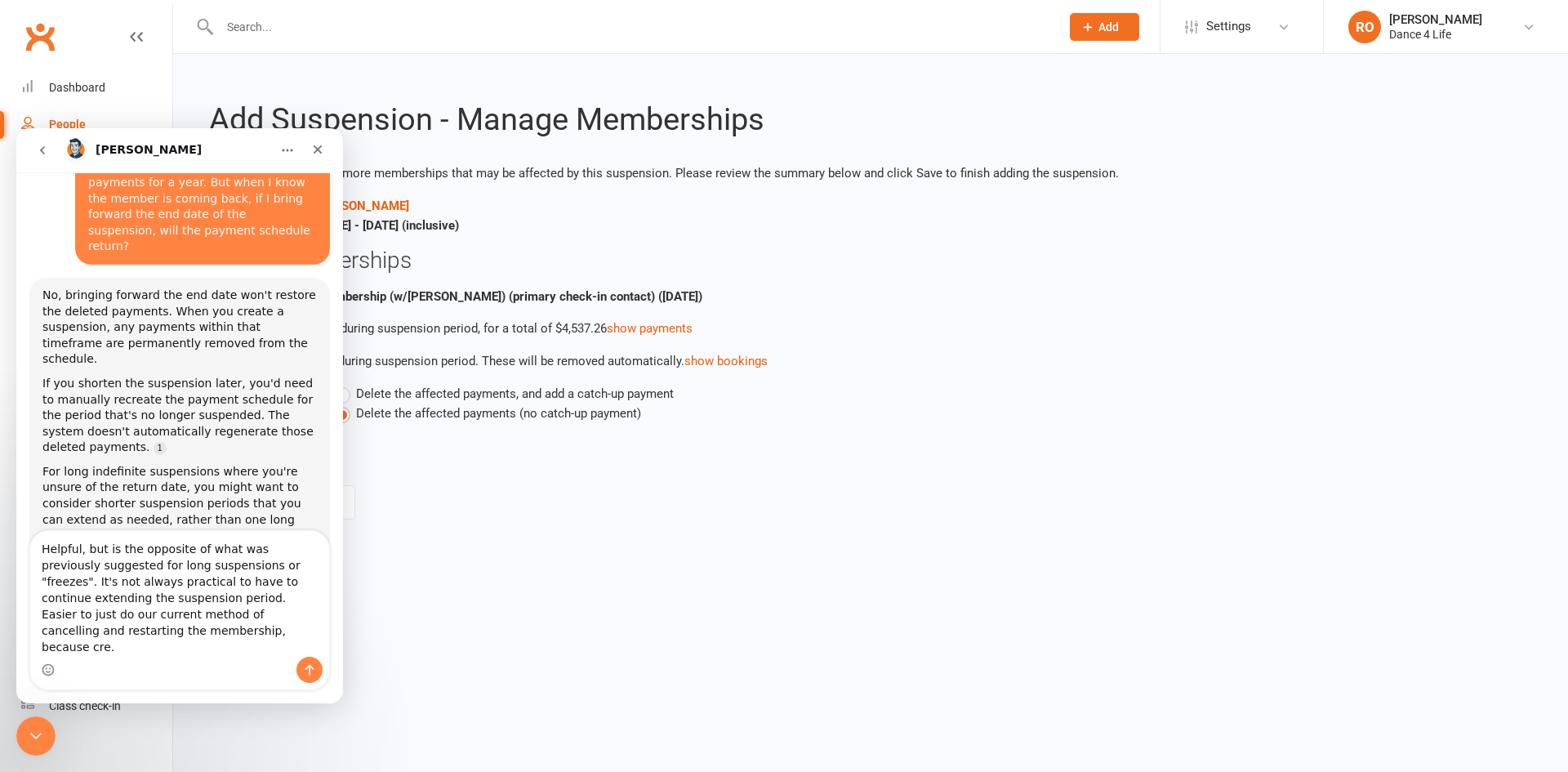
scroll to position [154, 0]
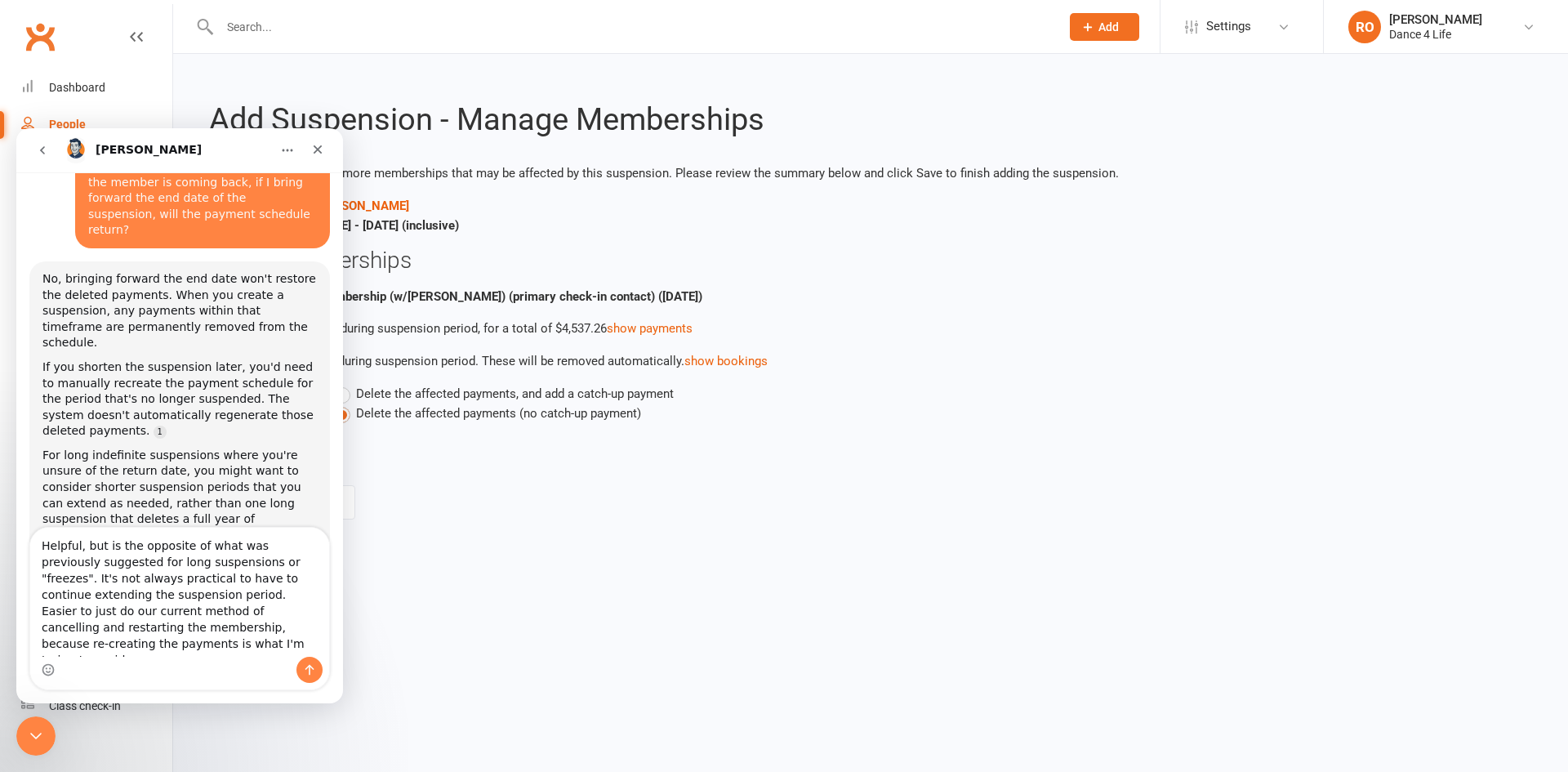
type textarea "Helpful, but is the opposite of what was previously suggested for long suspensi…"
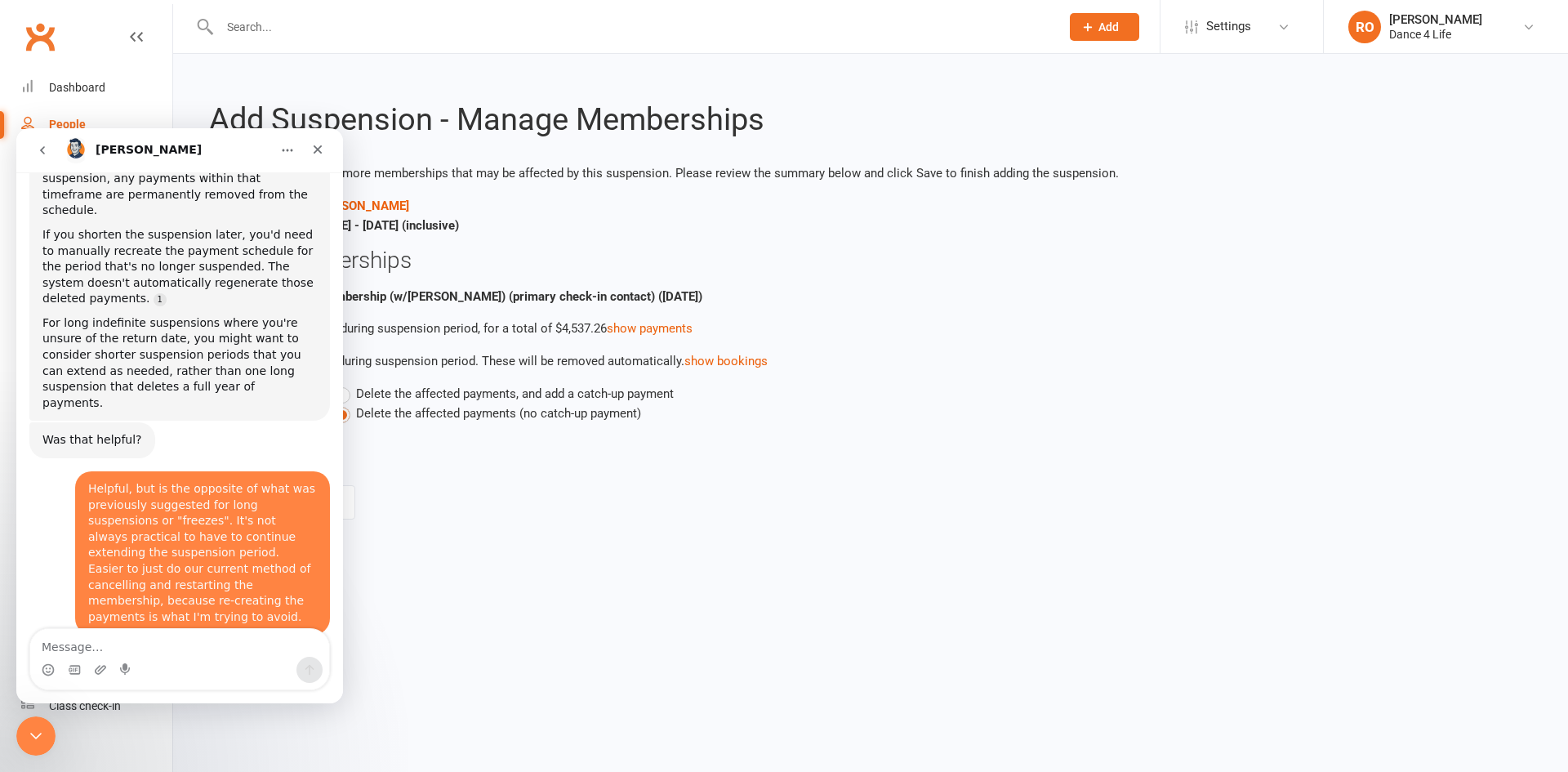
scroll to position [377, 0]
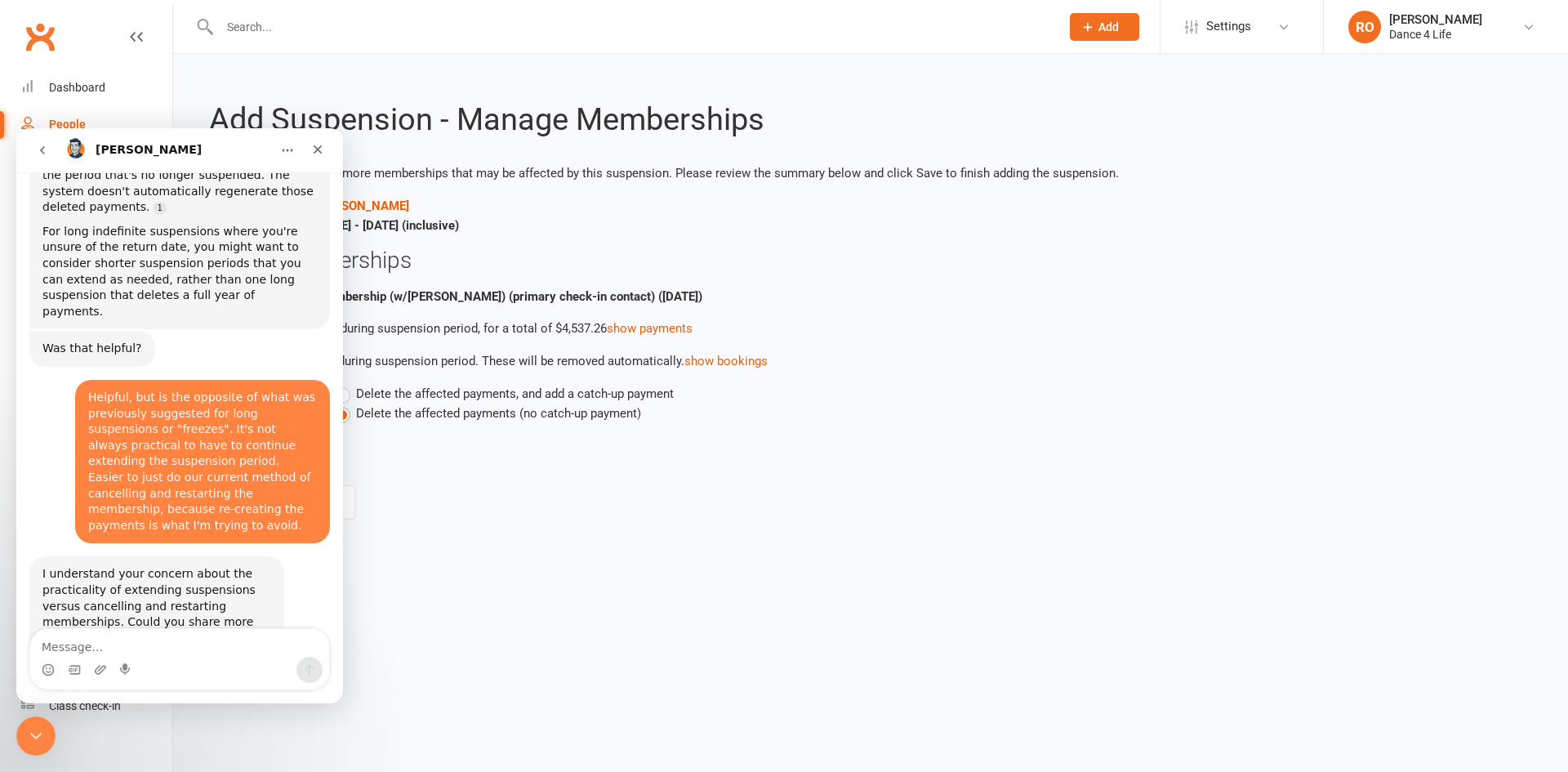
click at [849, 565] on html "Prospect Member Non-attending contact Class / event Appointment Grading event T…" at bounding box center [784, 282] width 1568 height 565
click at [37, 595] on icon "Close Intercom Messenger" at bounding box center [34, 733] width 20 height 20
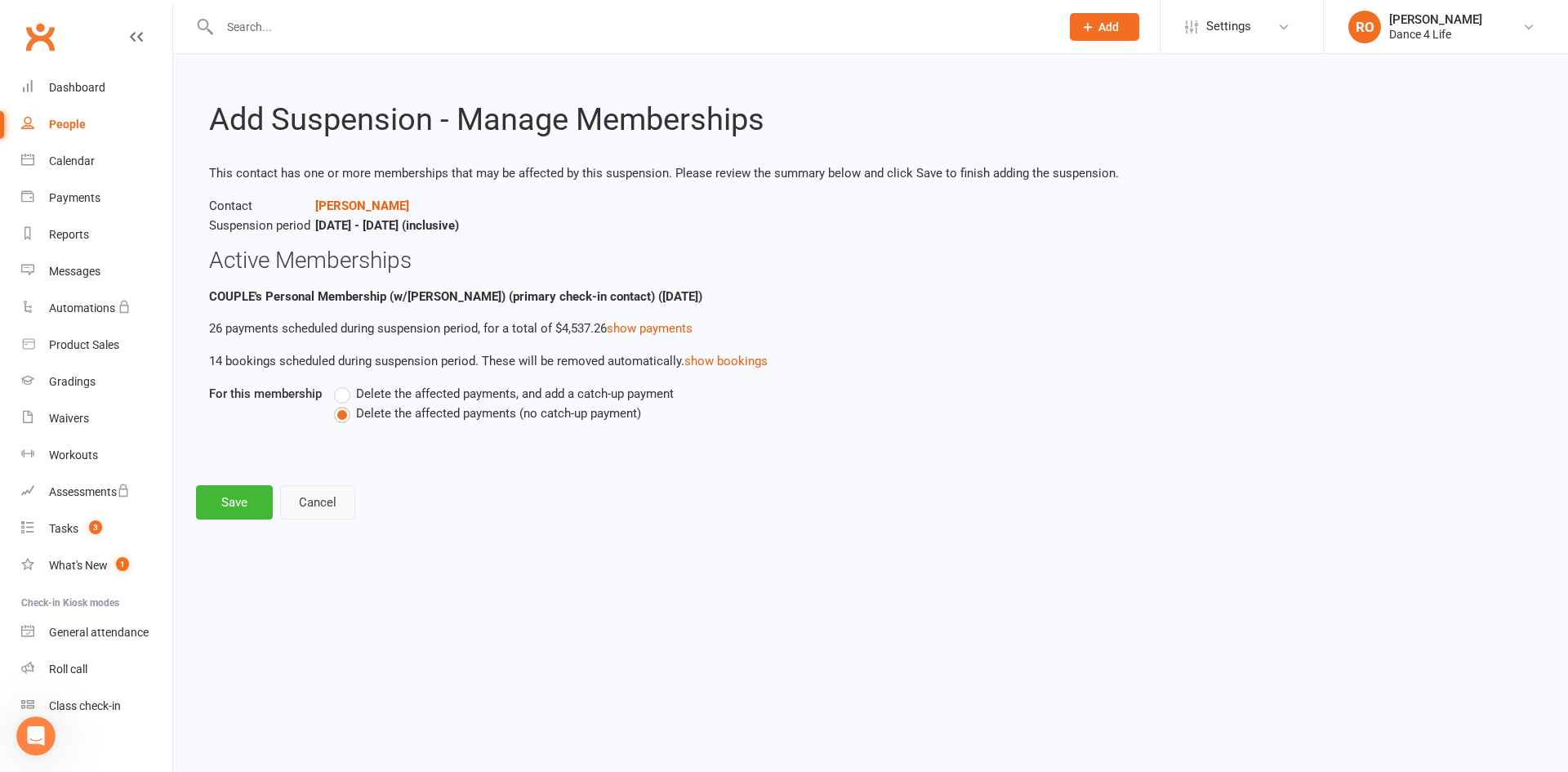
click at [348, 496] on button "Cancel" at bounding box center [317, 502] width 75 height 35
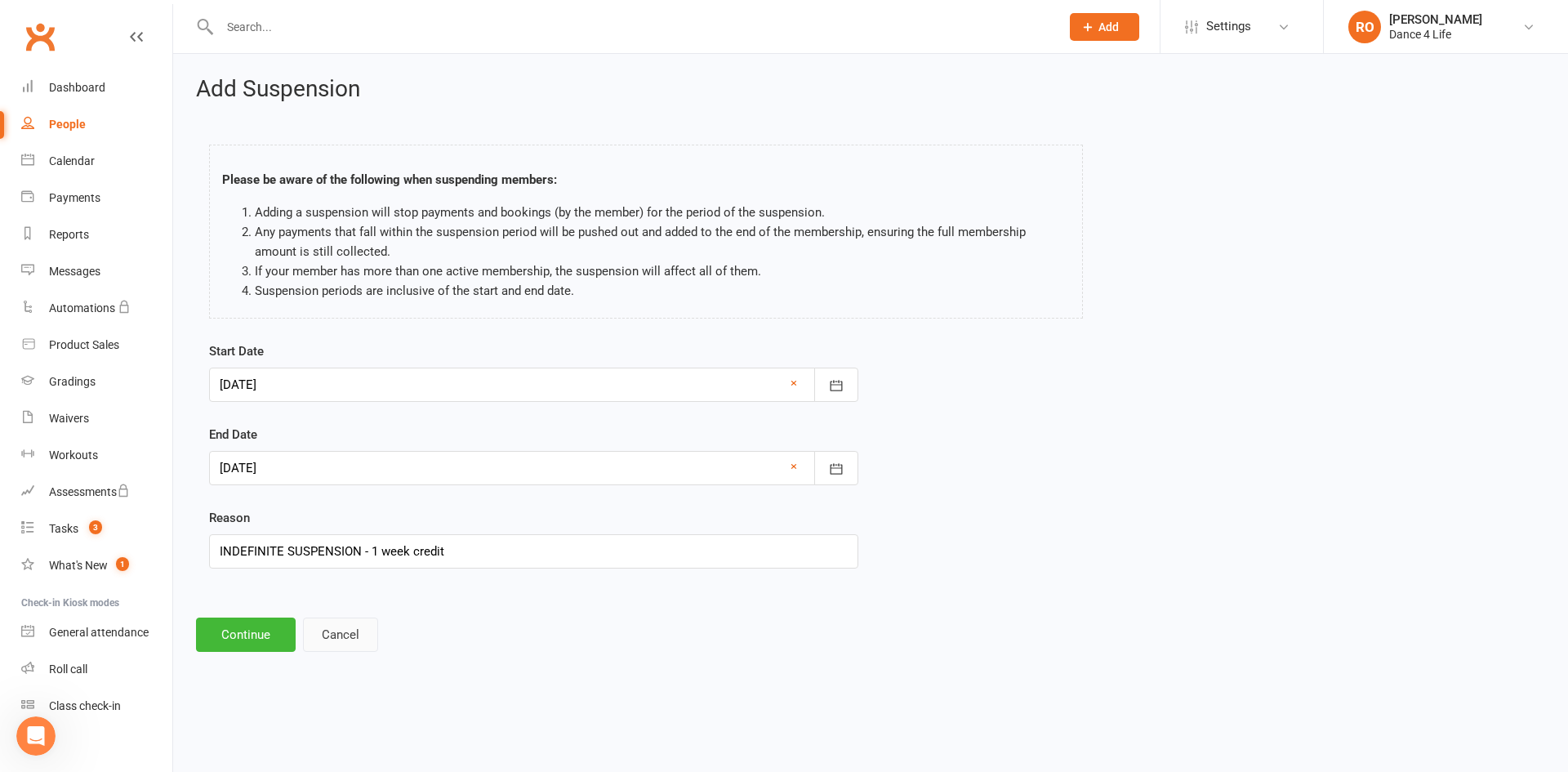
click at [345, 595] on button "Cancel" at bounding box center [340, 635] width 75 height 35
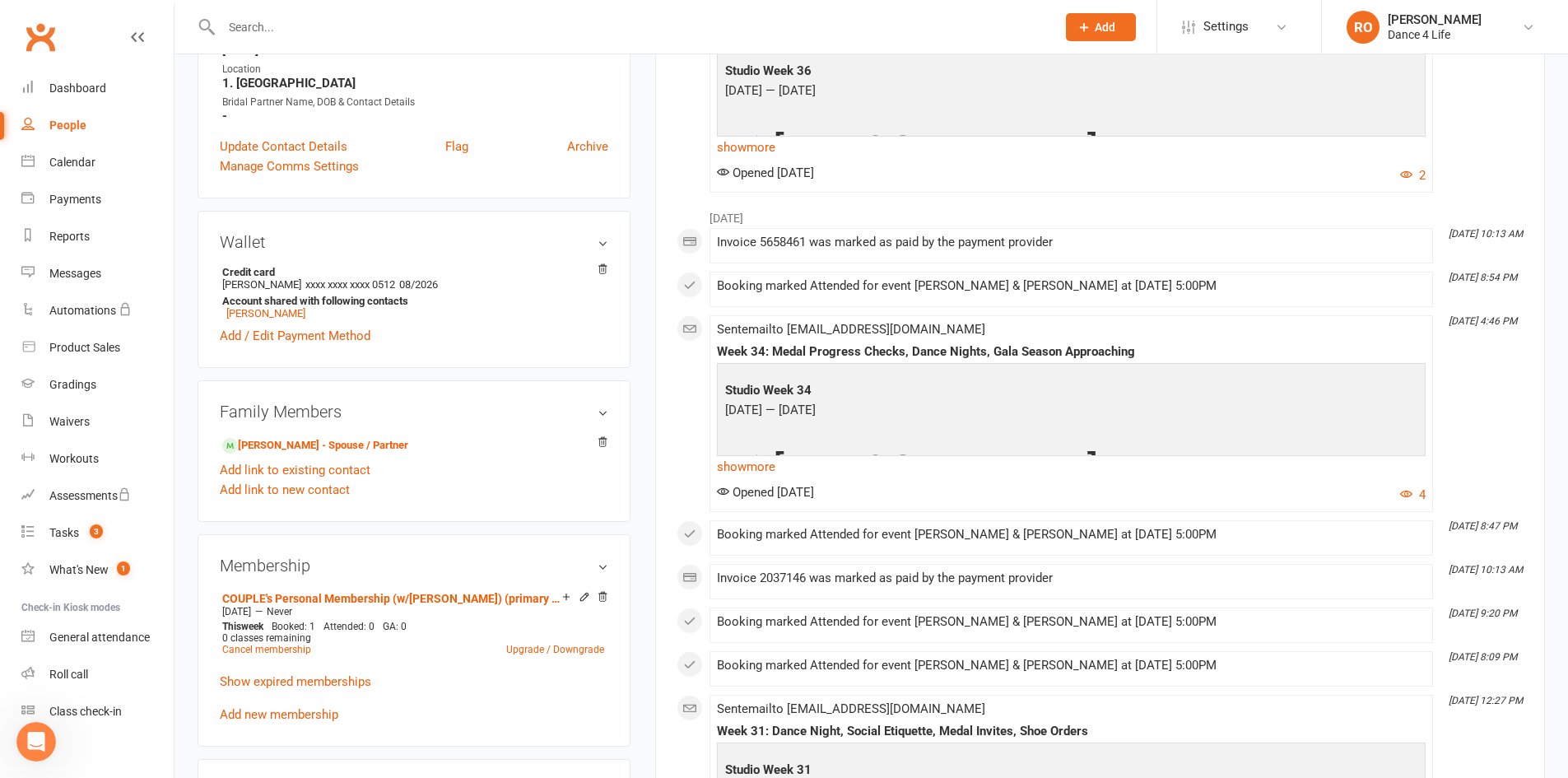
scroll to position [494, 0]
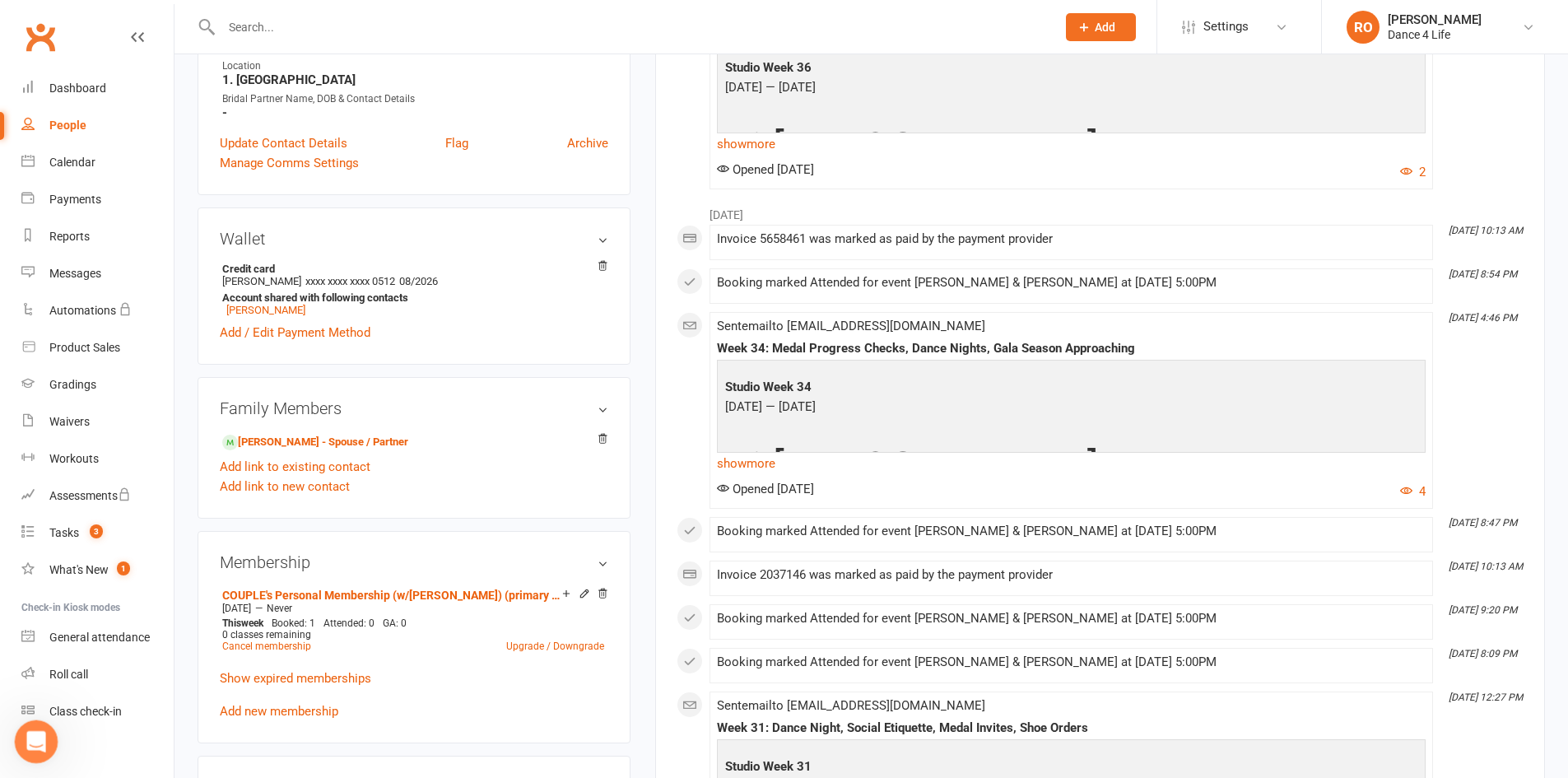
click at [51, 600] on div "Open Intercom Messenger" at bounding box center [34, 739] width 40 height 40
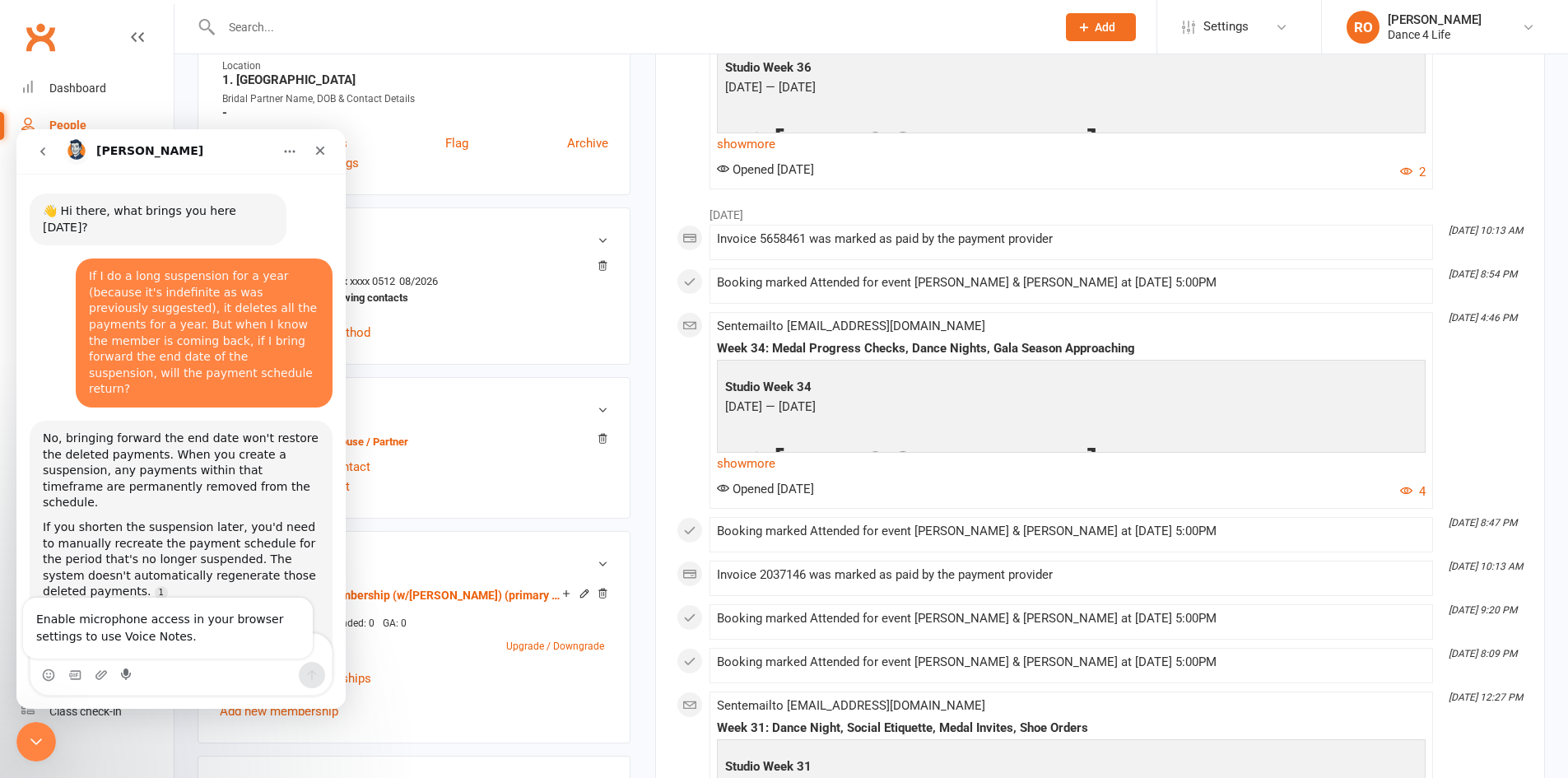
scroll to position [380, 0]
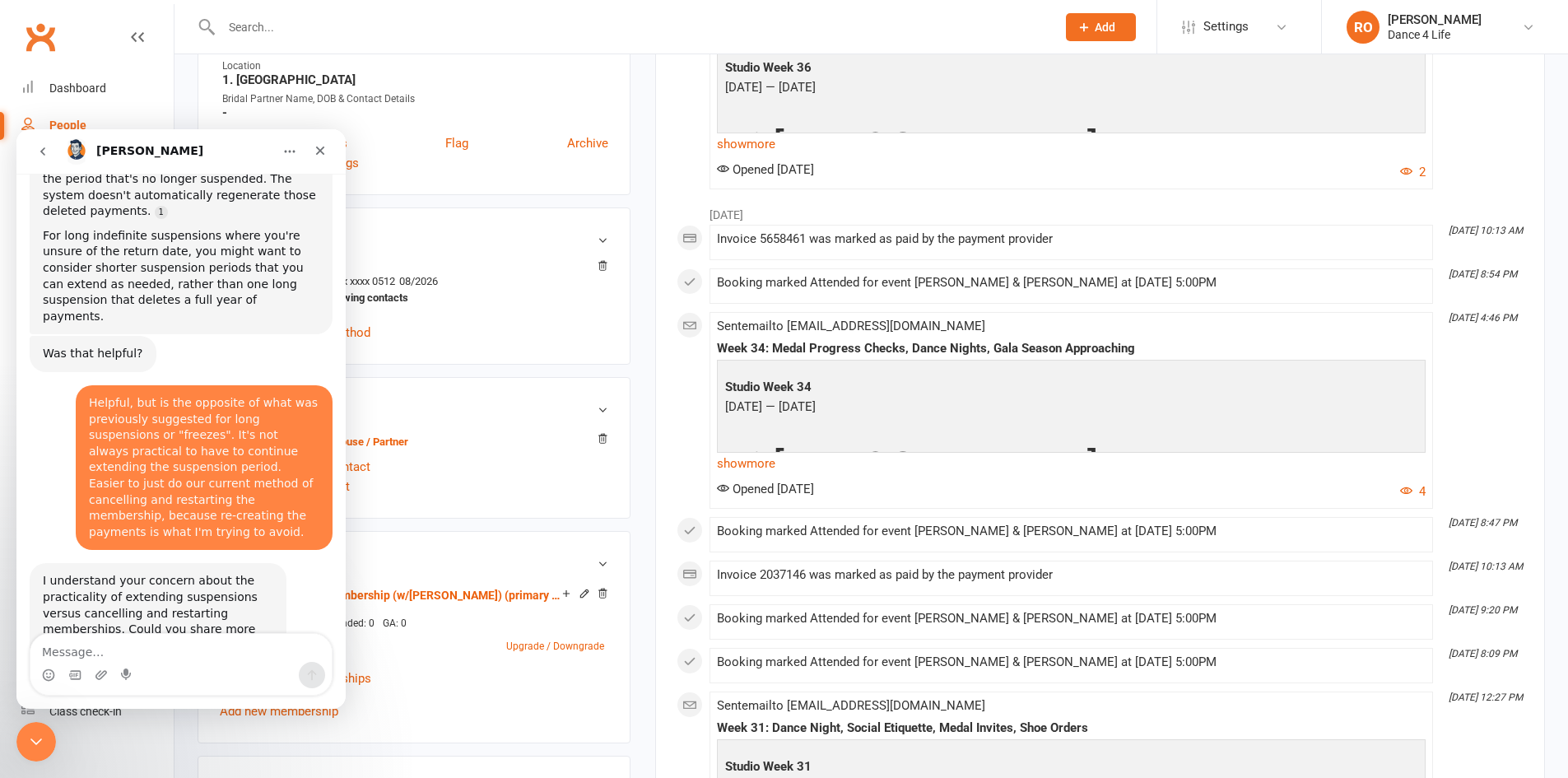
click at [205, 600] on textarea "Message…" at bounding box center [181, 648] width 301 height 28
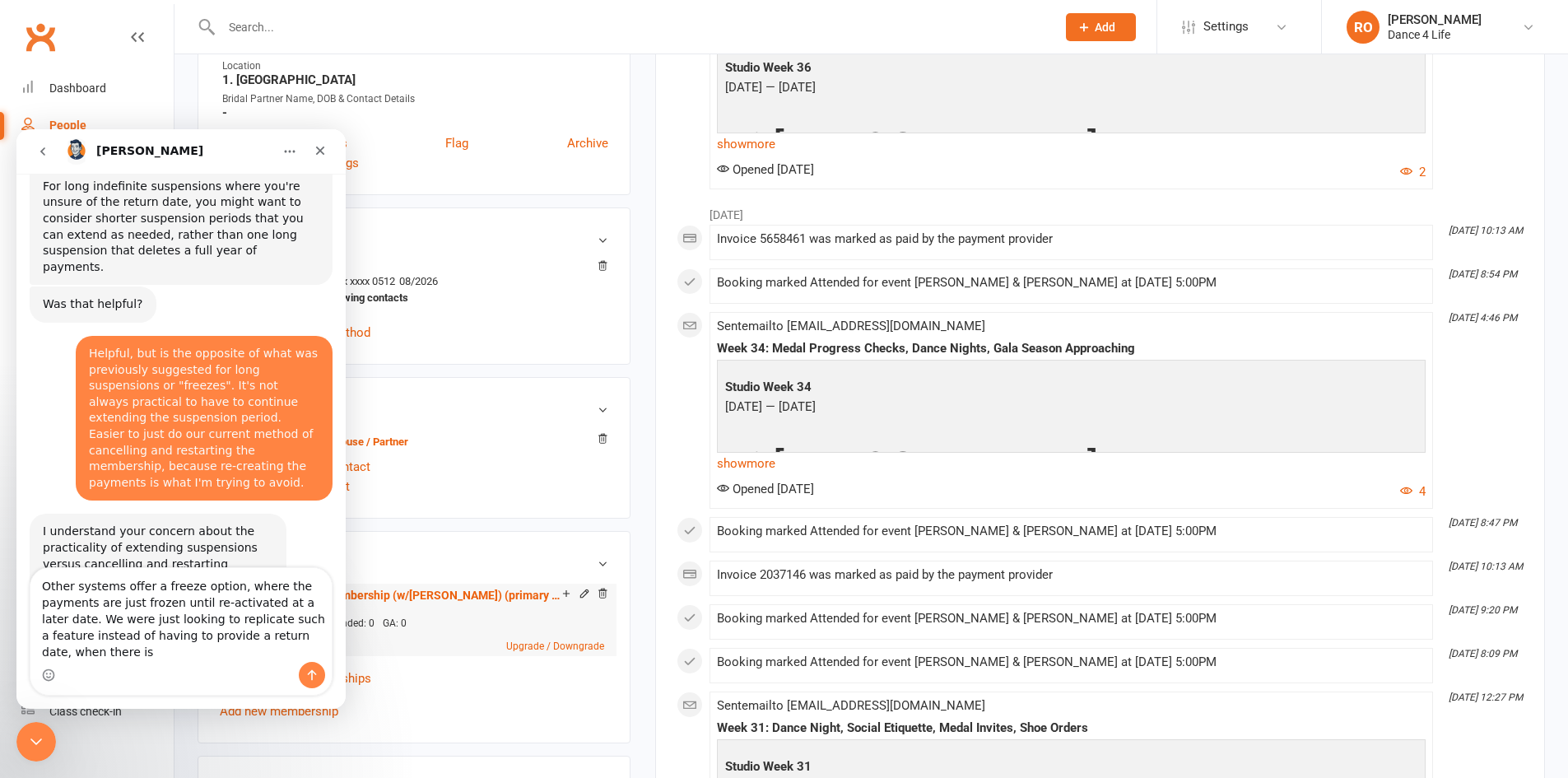
scroll to position [446, 0]
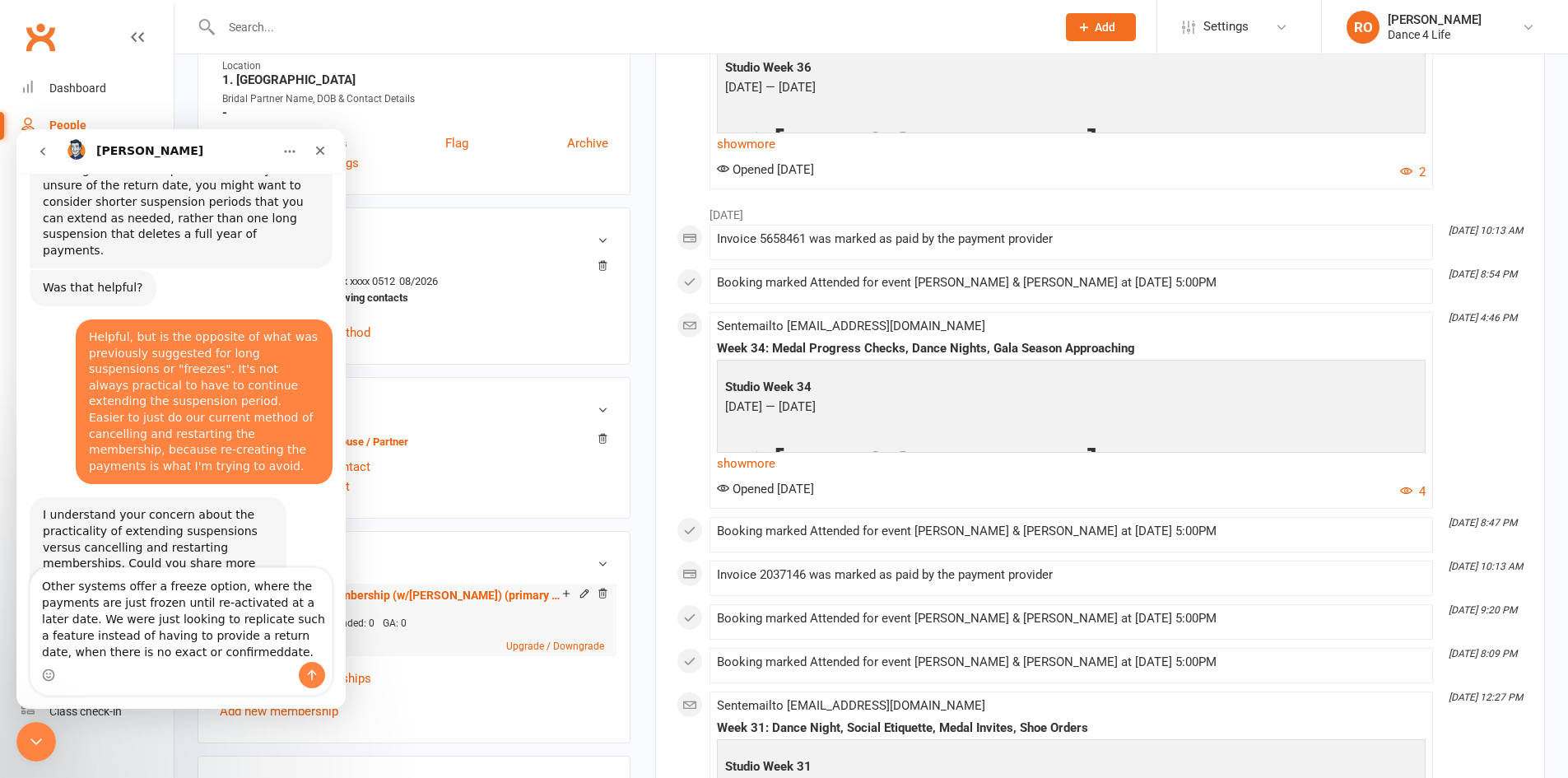
type textarea "Other systems offer a freeze option, where the payments are just frozen until r…"
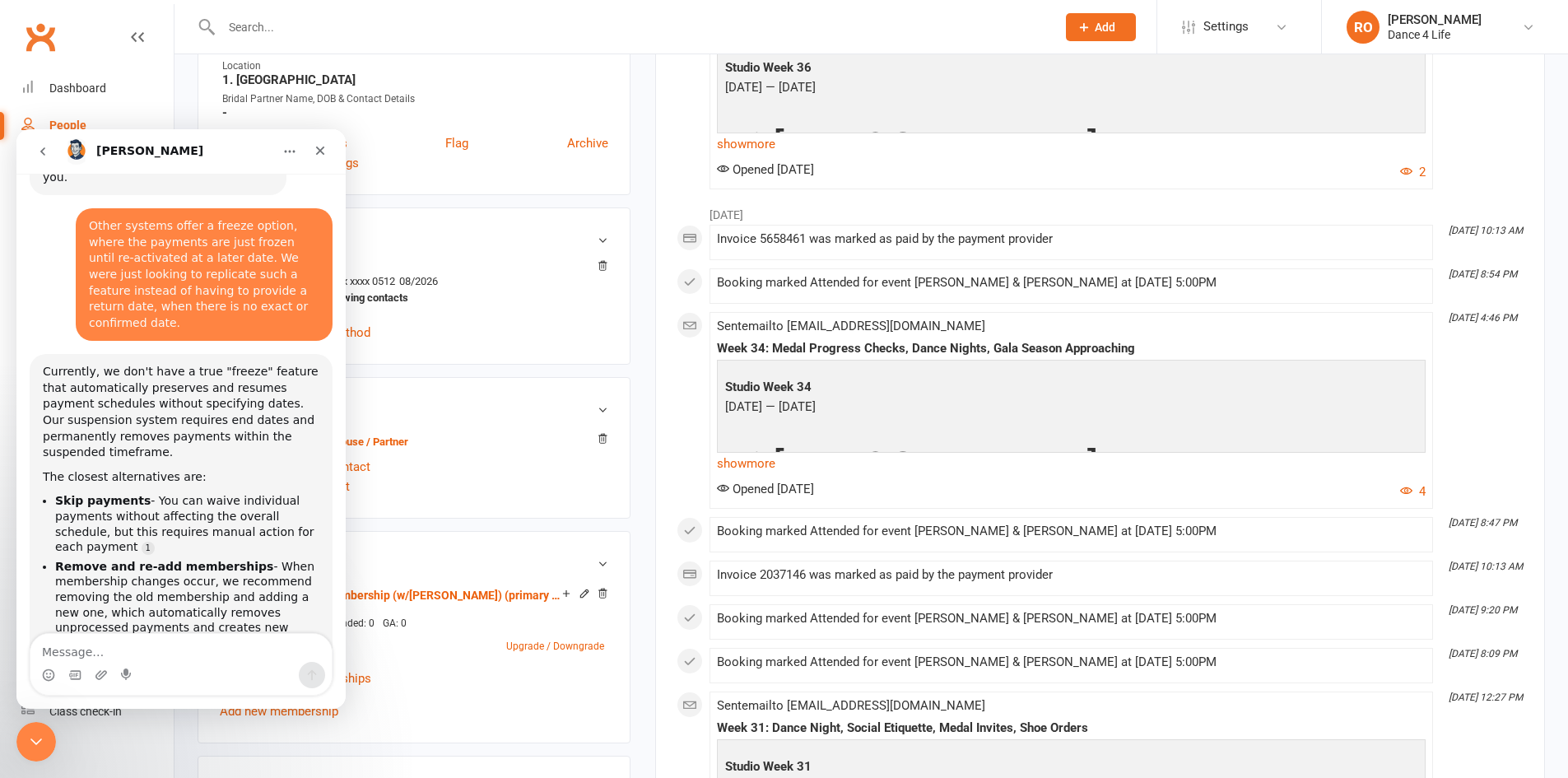
scroll to position [911, 0]
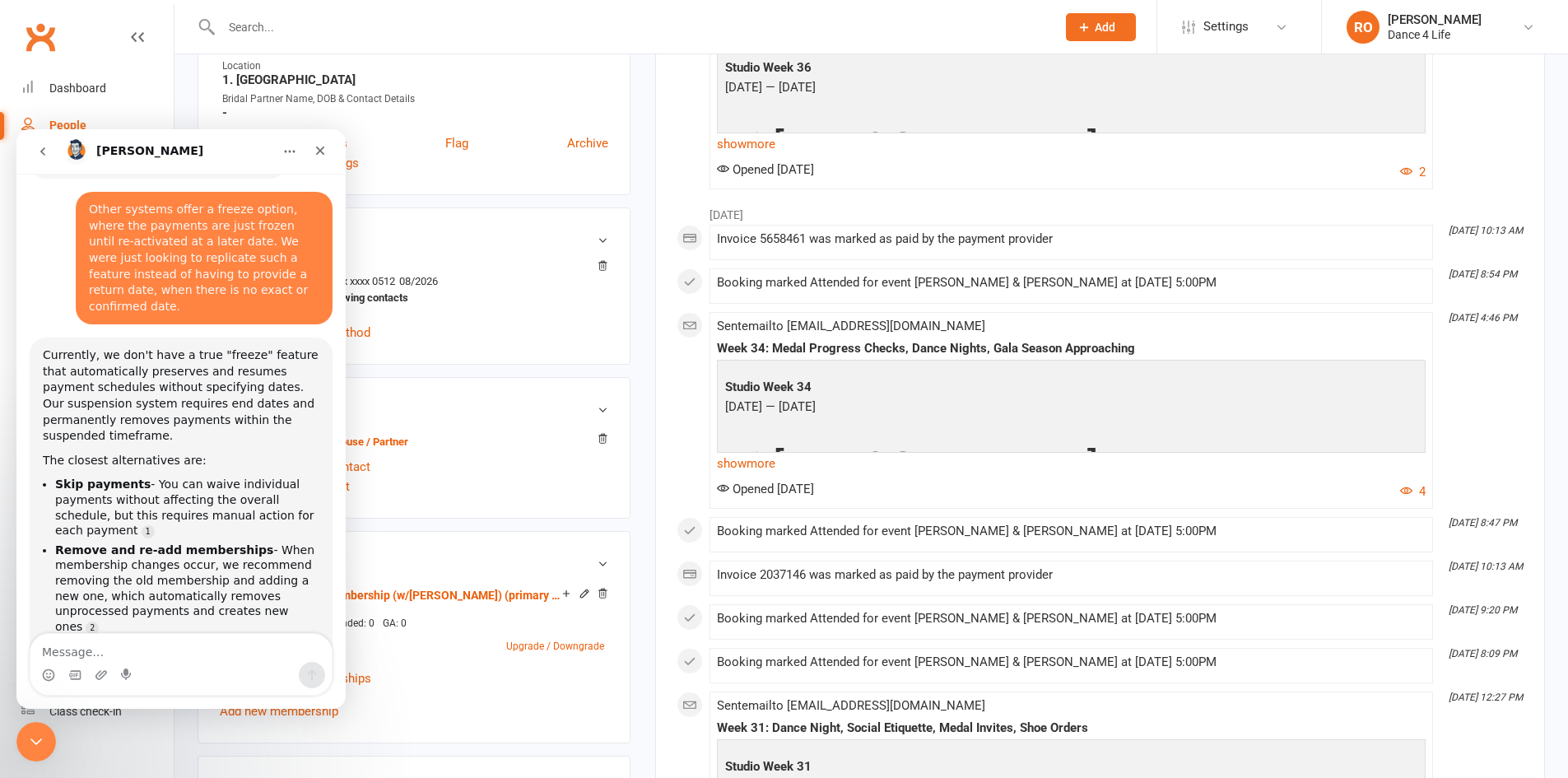
click at [168, 600] on textarea "Message…" at bounding box center [181, 648] width 301 height 28
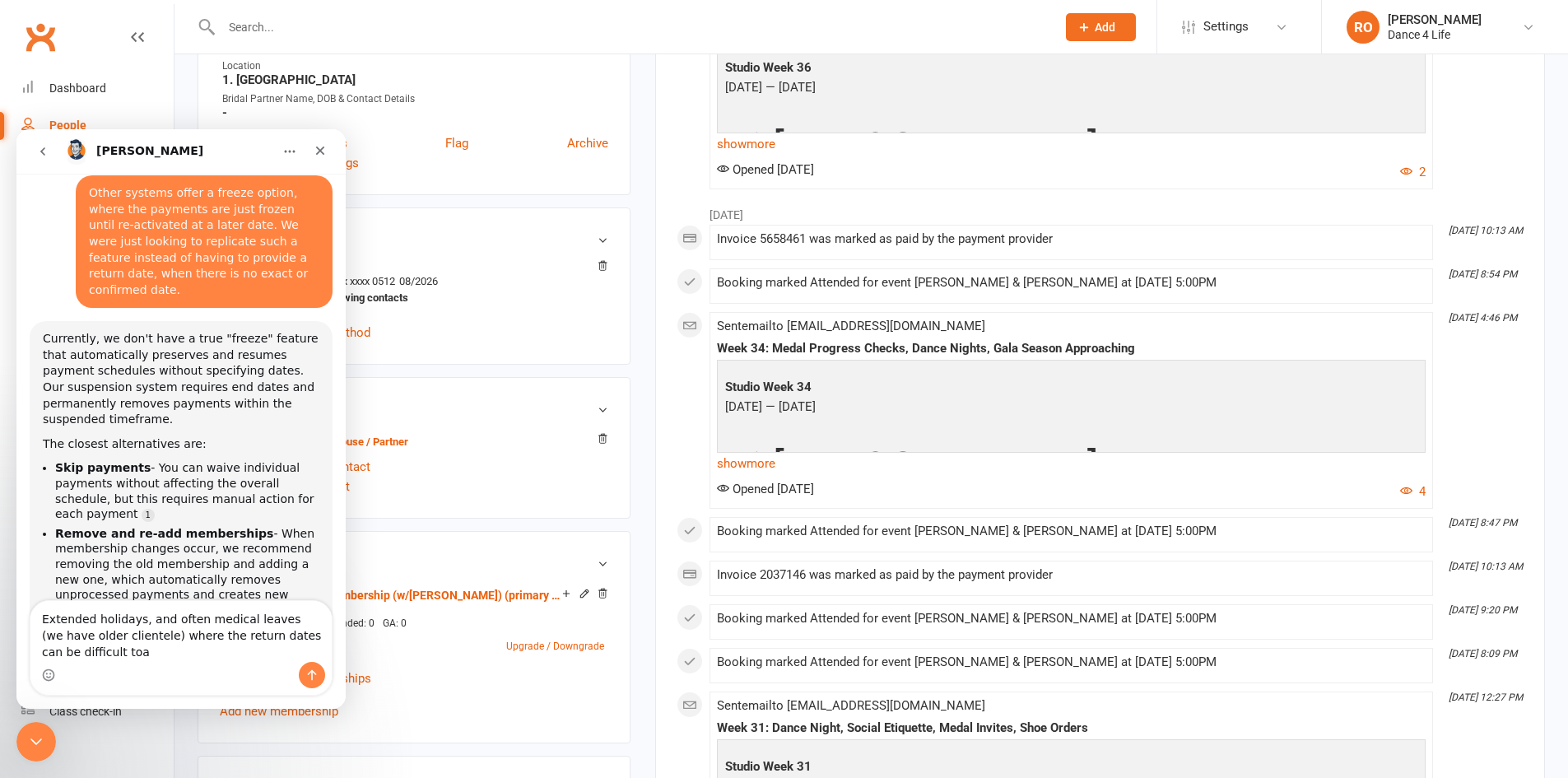
scroll to position [938, 0]
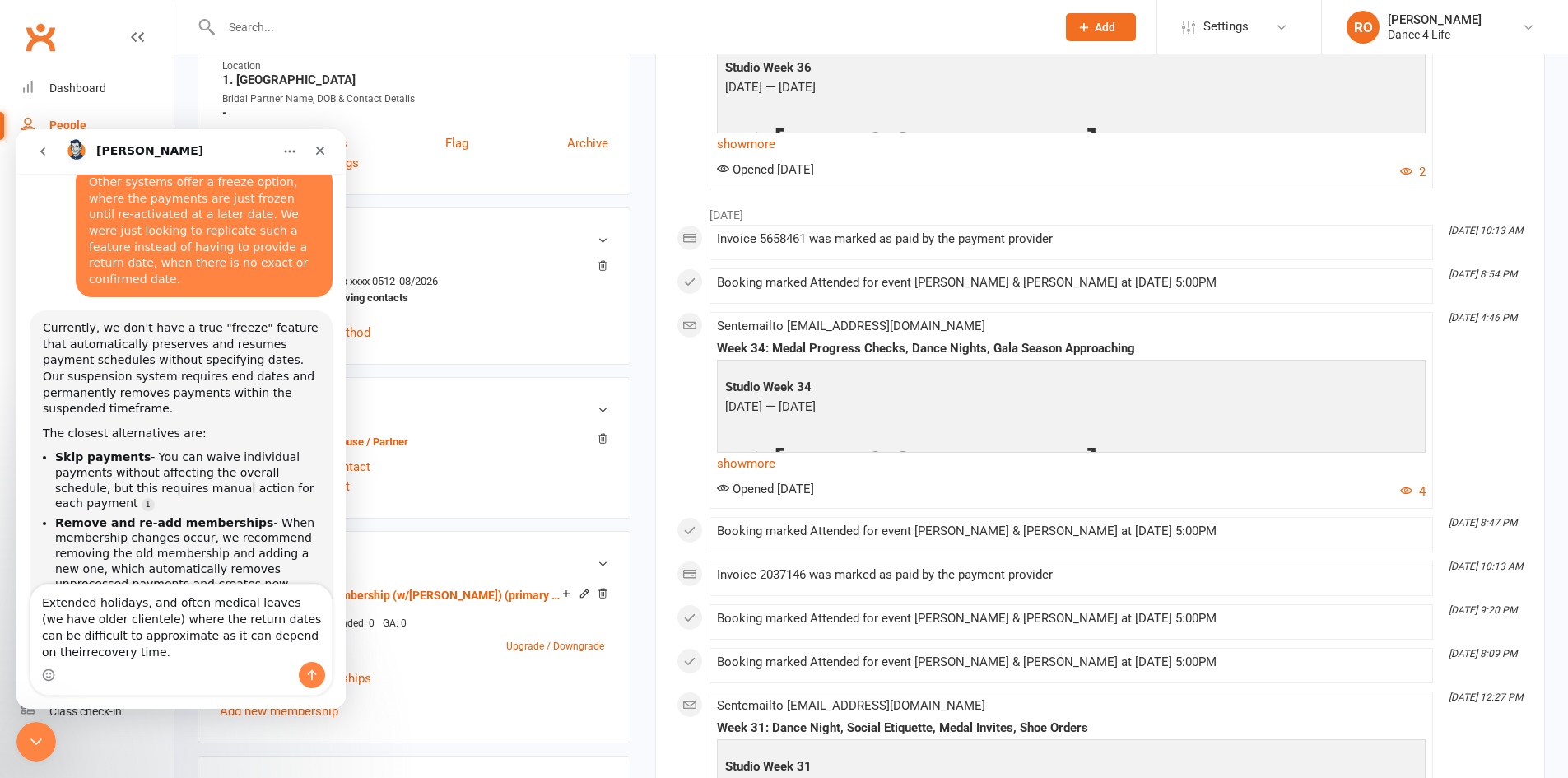
type textarea "Extended holidays, and often medical leaves (we have older clientele) where the…"
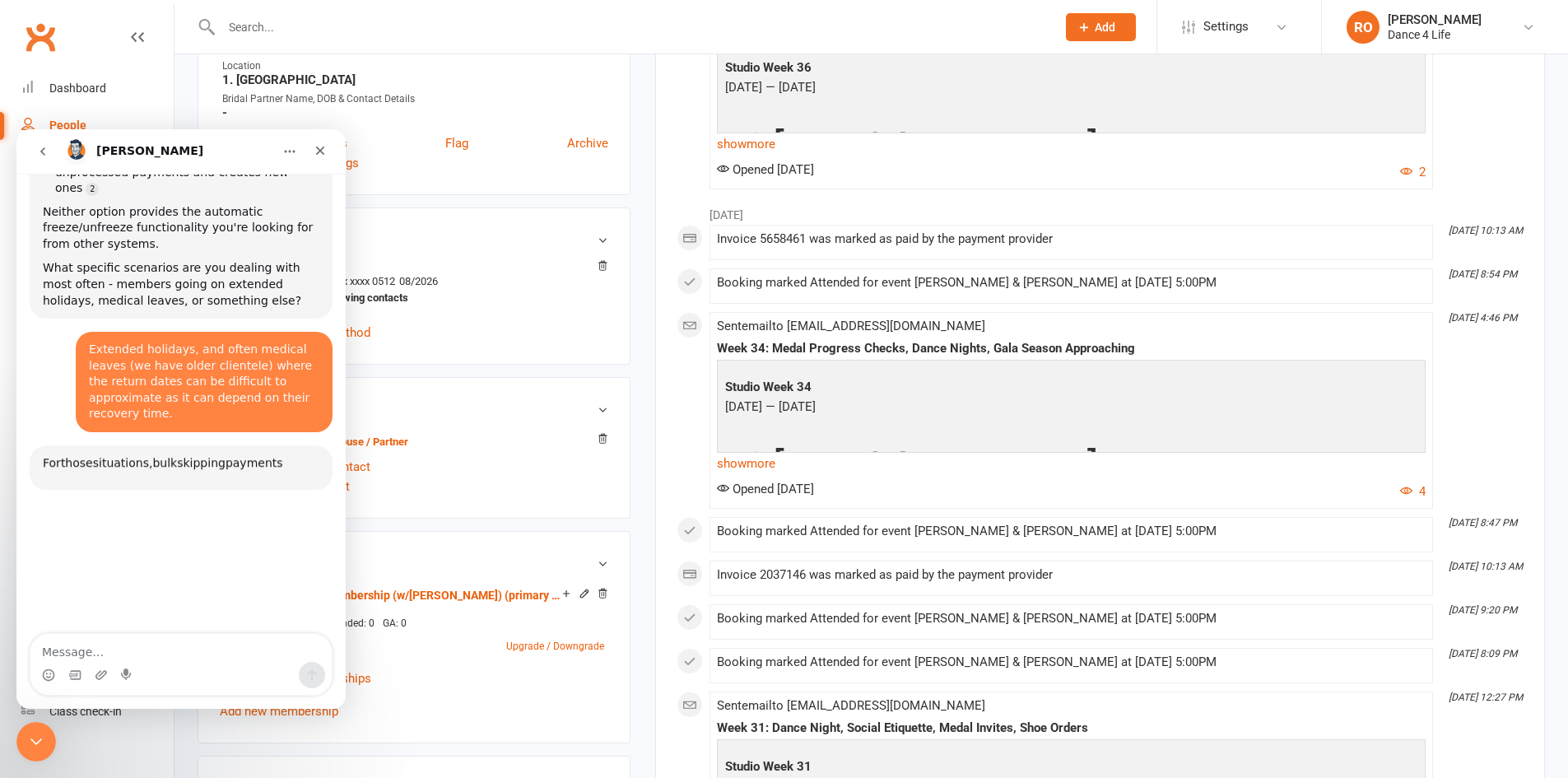
scroll to position [1354, 0]
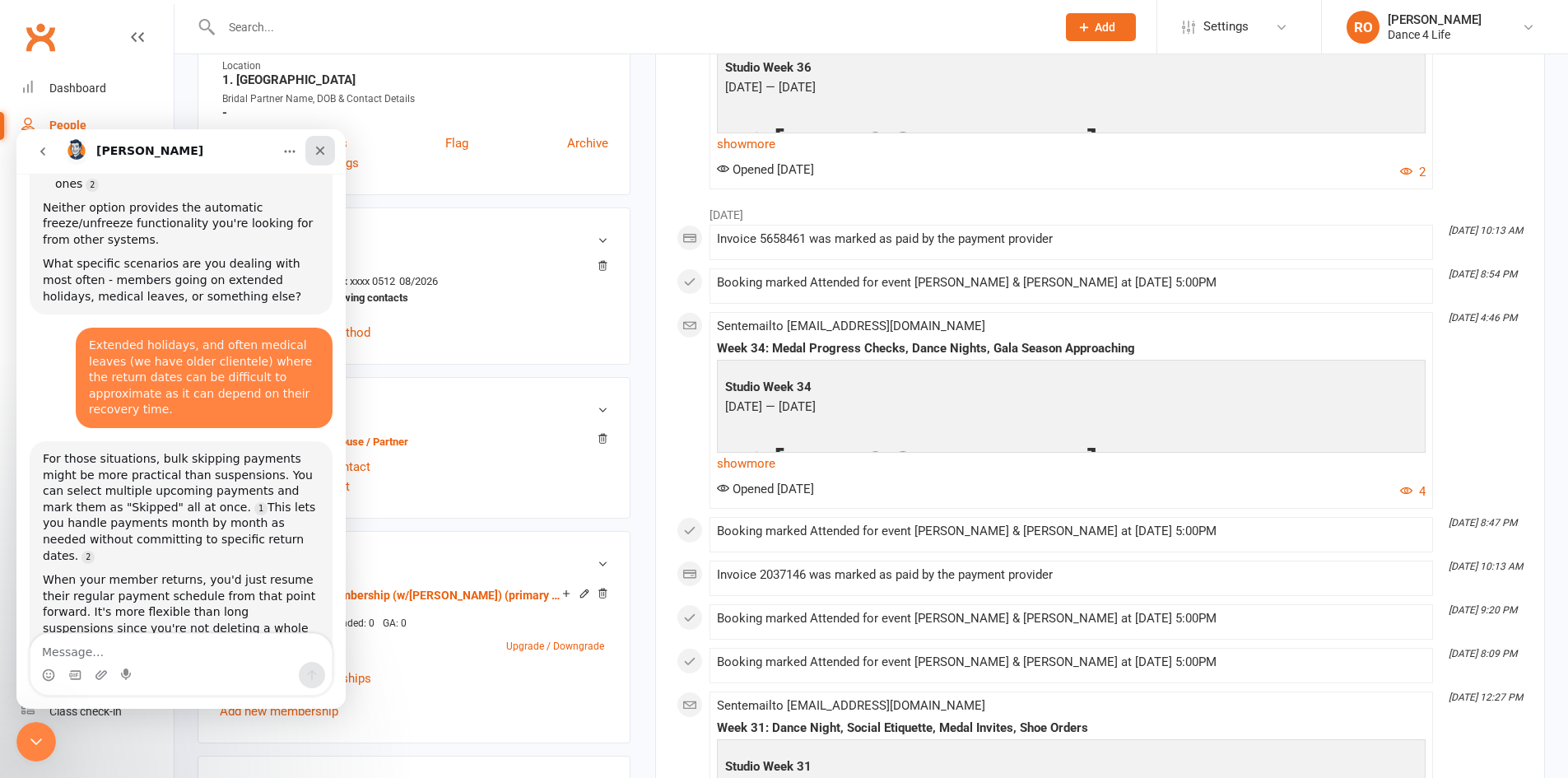
click at [328, 152] on div "Close" at bounding box center [320, 151] width 30 height 30
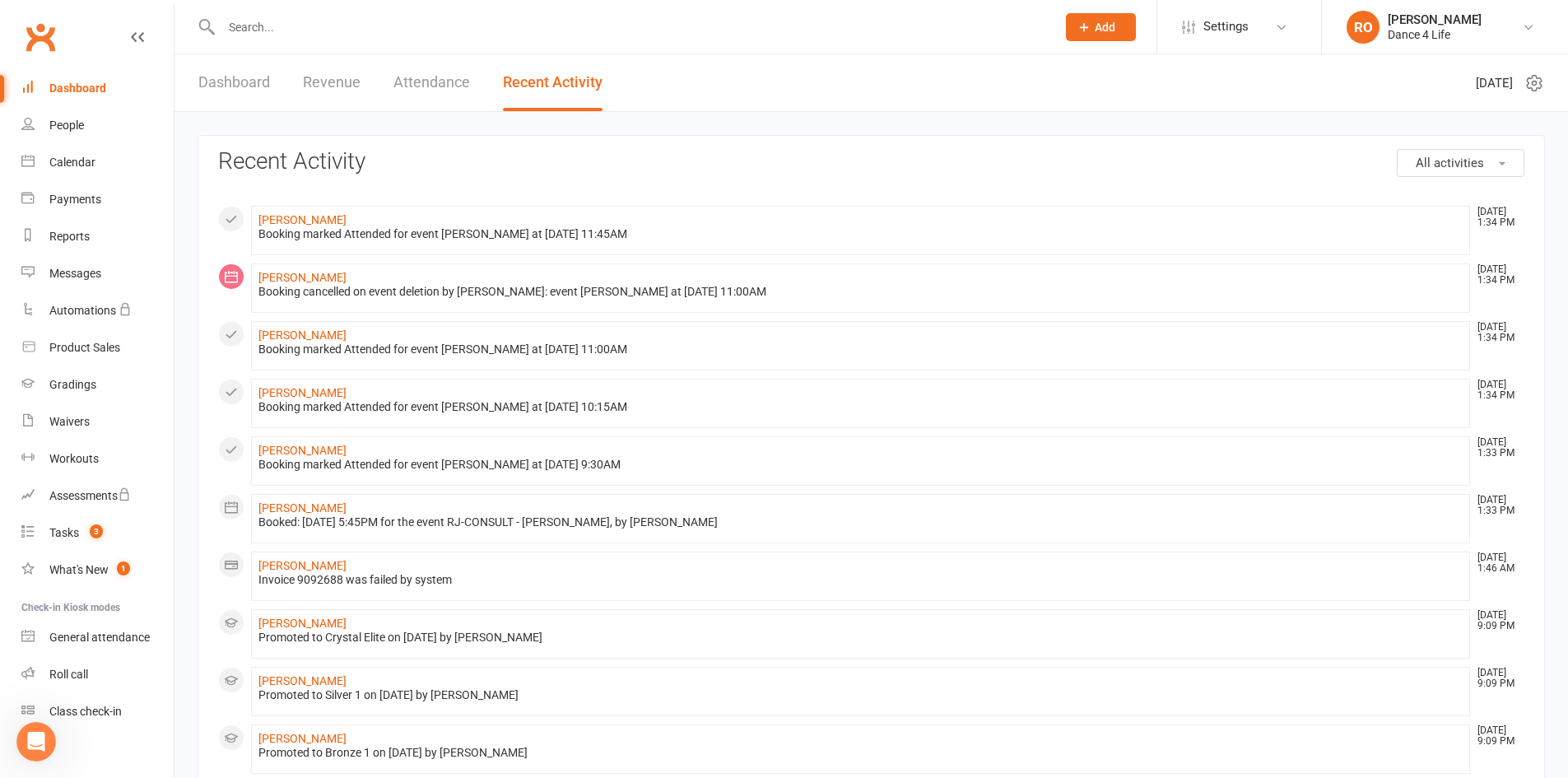
click at [87, 90] on div "Dashboard" at bounding box center [78, 88] width 56 height 13
click at [68, 156] on div "Calendar" at bounding box center [73, 163] width 46 height 13
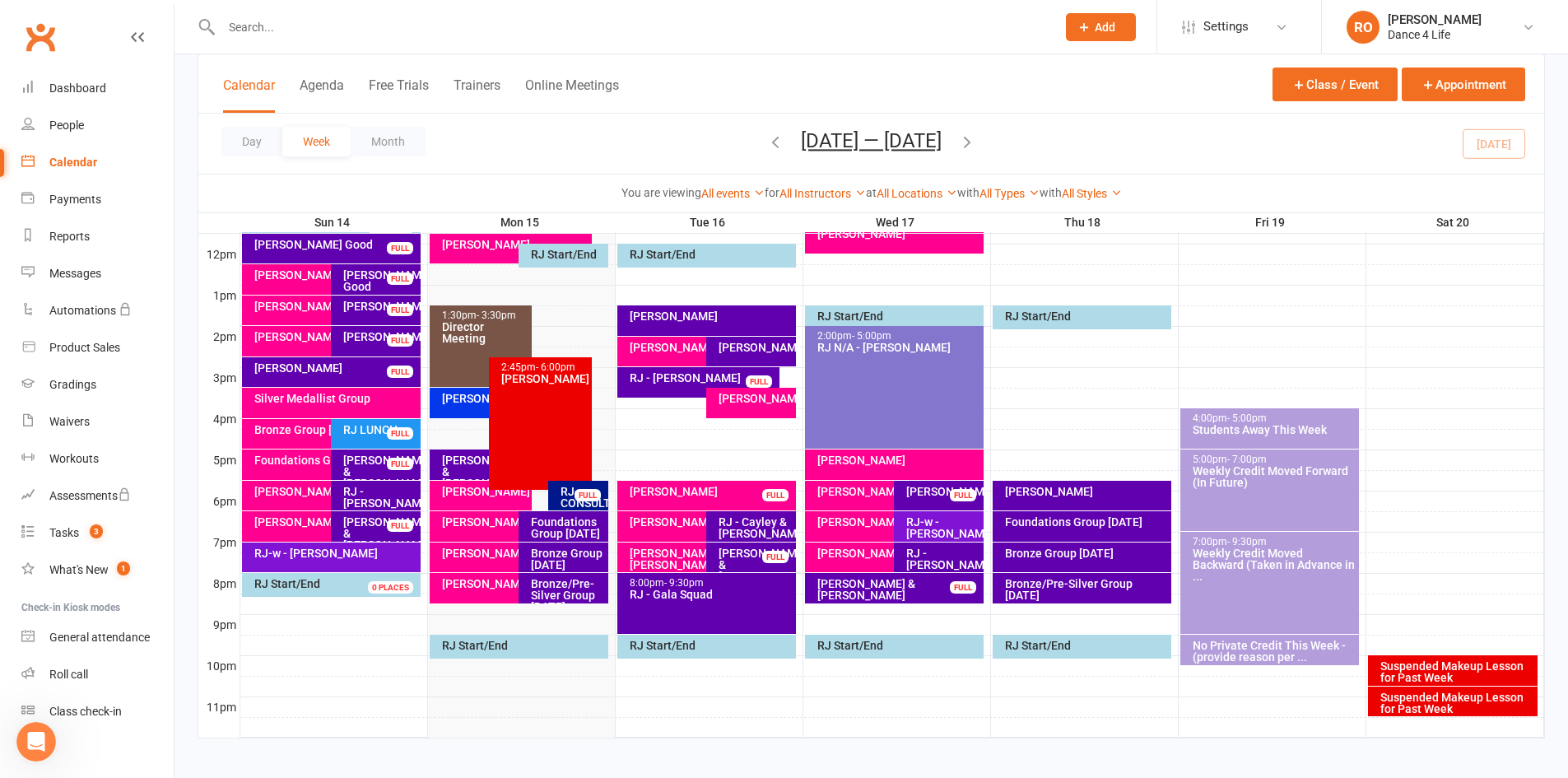
scroll to position [591, 0]
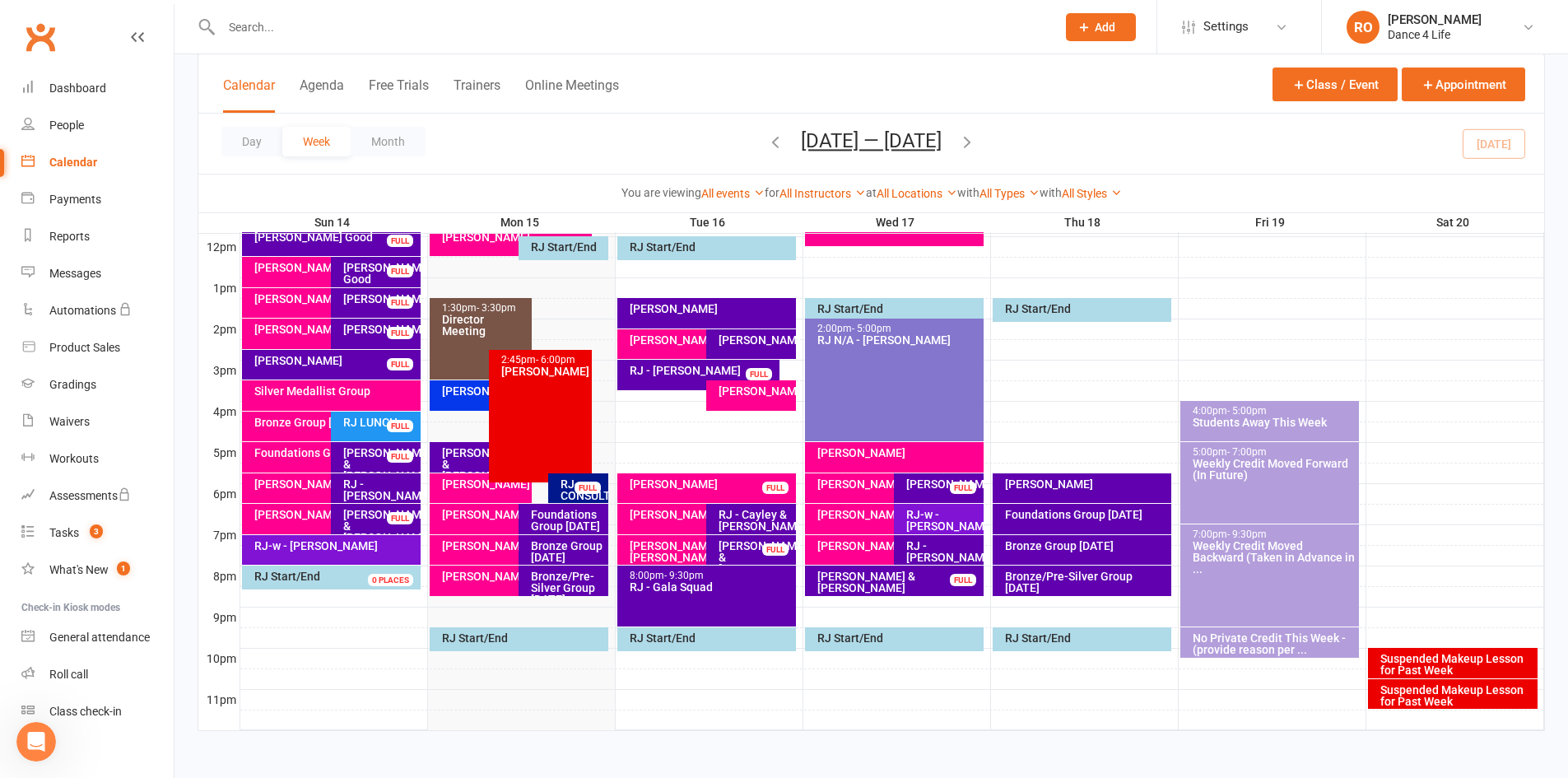
click at [594, 497] on div "RJ-CONSULT - [PERSON_NAME]" at bounding box center [582, 501] width 45 height 46
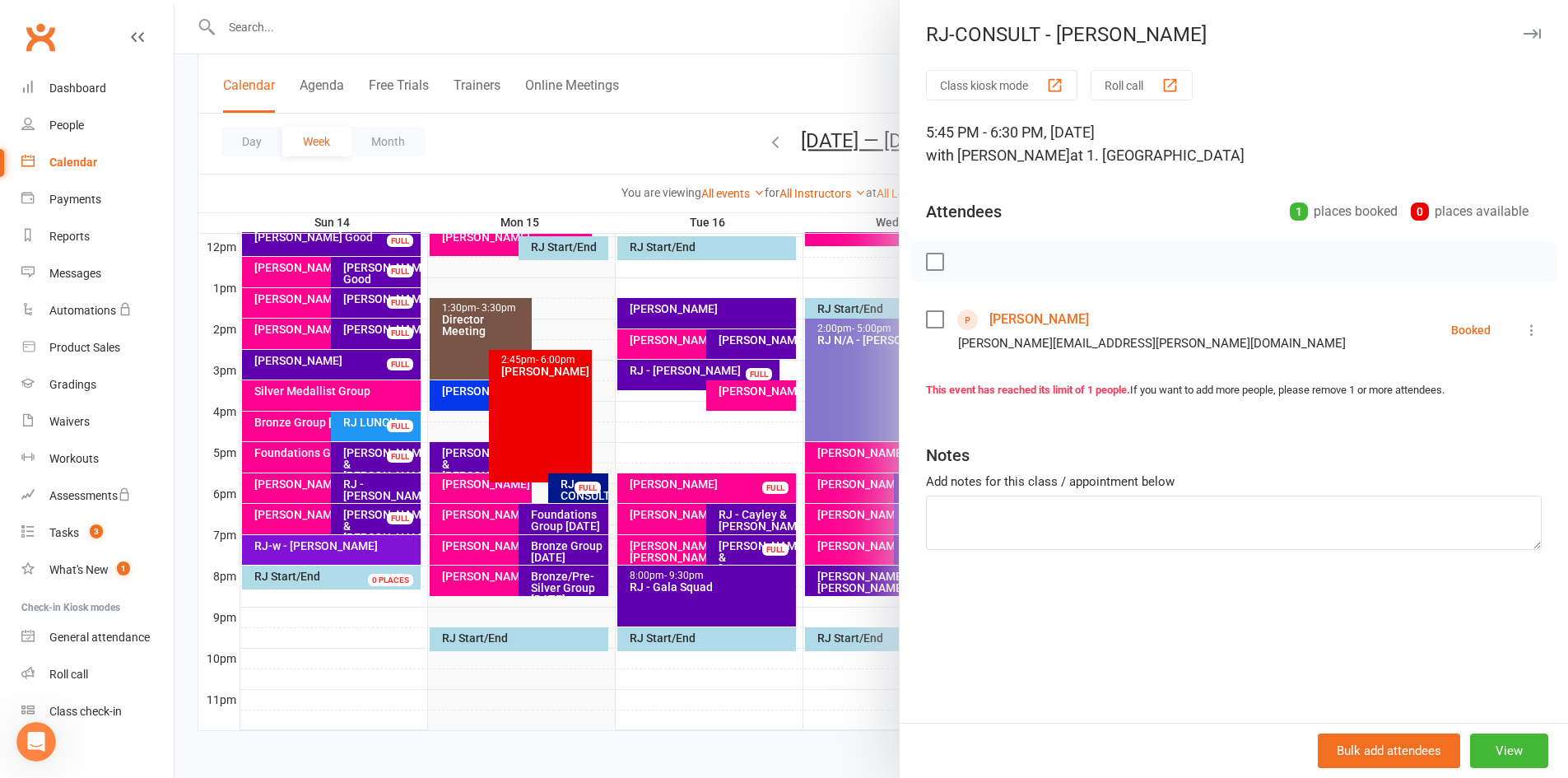
click at [777, 72] on div at bounding box center [871, 389] width 1394 height 778
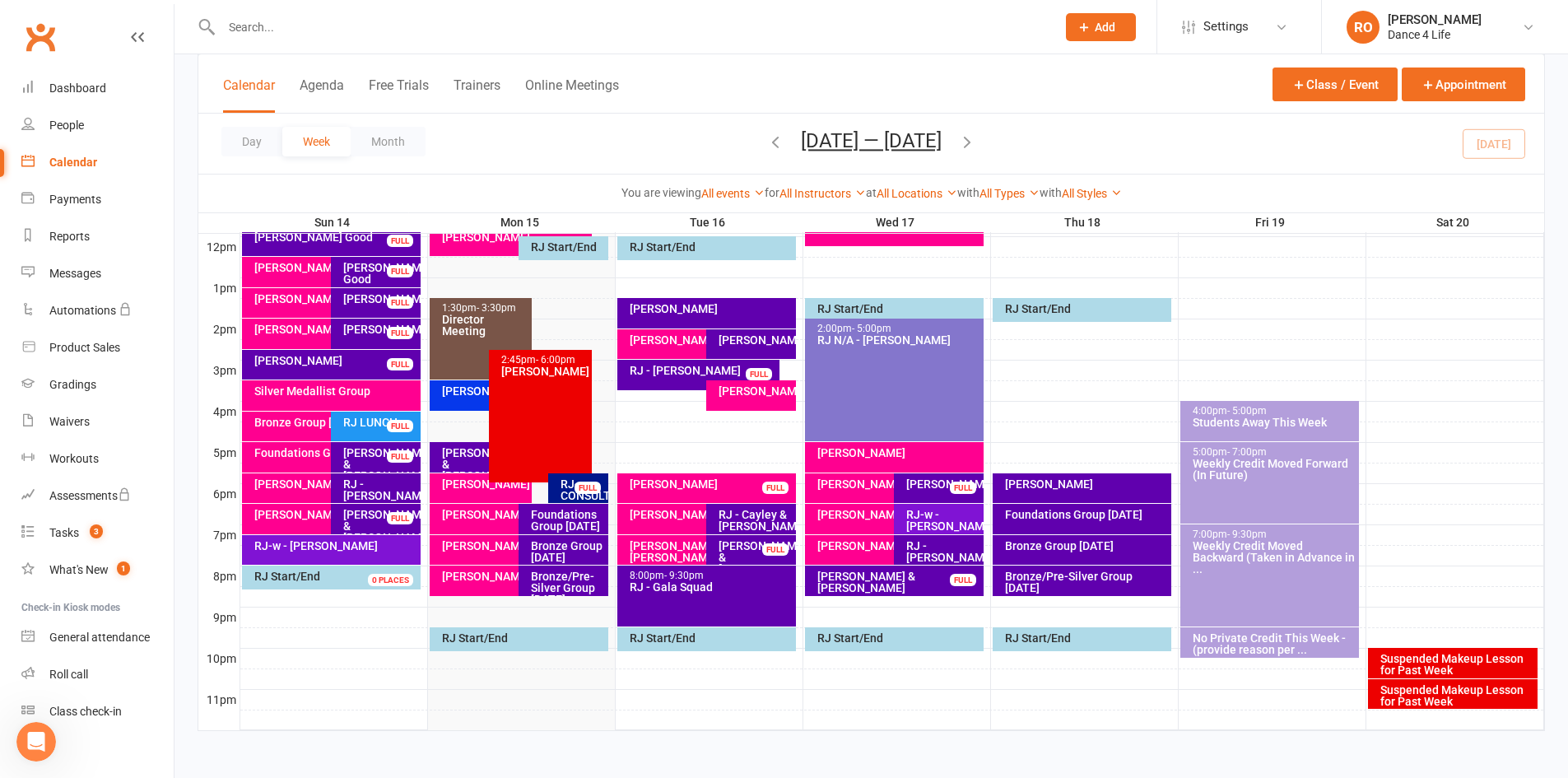
click at [474, 463] on div "RJ - Craig & Dana" at bounding box center [485, 464] width 88 height 35
